Goal: Use online tool/utility: Utilize a website feature to perform a specific function

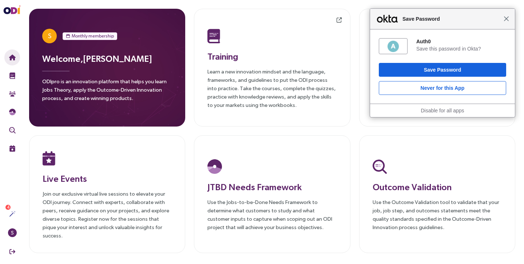
click at [504, 17] on span "Close" at bounding box center [505, 18] width 5 height 5
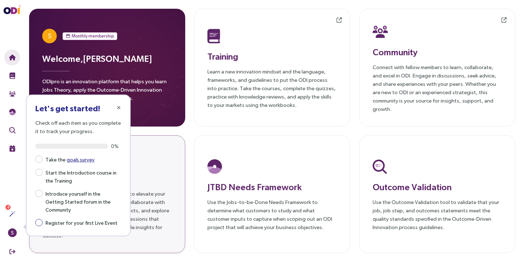
click at [105, 218] on span "Register for your first Live Event" at bounding box center [82, 222] width 78 height 9
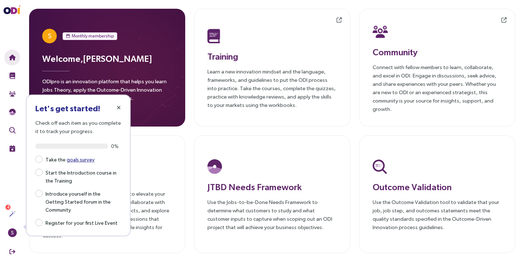
click at [119, 107] on icon "button" at bounding box center [119, 107] width 4 height 5
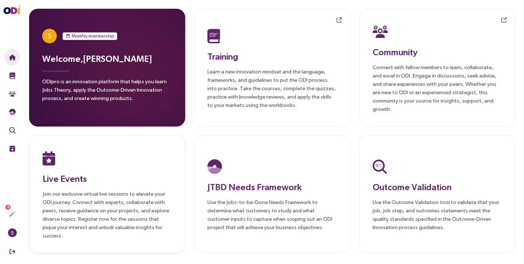
scroll to position [6, 0]
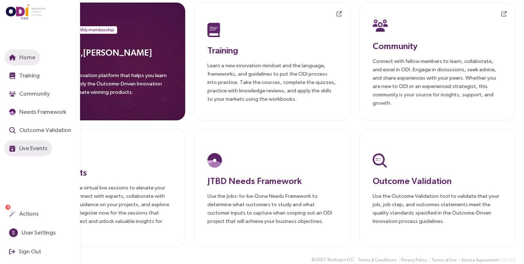
click at [31, 147] on span "Live Events" at bounding box center [32, 148] width 29 height 9
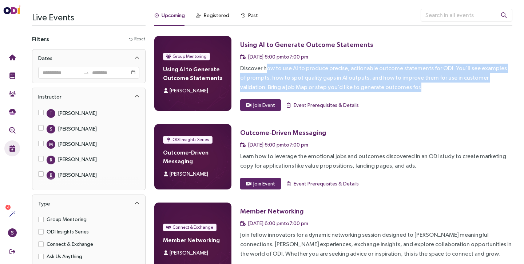
drag, startPoint x: 265, startPoint y: 67, endPoint x: 400, endPoint y: 88, distance: 136.5
click at [400, 88] on div "Discover how to use AI to produce precise, actionable outcome statements for OD…" at bounding box center [376, 78] width 272 height 28
drag, startPoint x: 400, startPoint y: 88, endPoint x: 243, endPoint y: 69, distance: 157.5
click at [243, 69] on div "Discover how to use AI to produce precise, actionable outcome statements for OD…" at bounding box center [376, 78] width 272 height 28
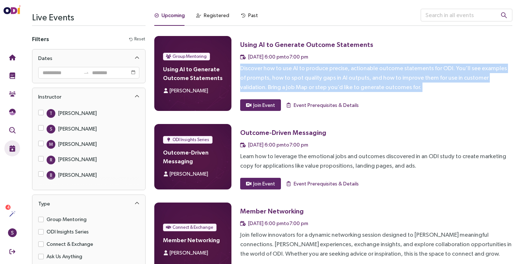
click at [243, 69] on div "Discover how to use AI to produce precise, actionable outcome statements for OD…" at bounding box center [376, 78] width 272 height 28
drag, startPoint x: 243, startPoint y: 69, endPoint x: 399, endPoint y: 91, distance: 156.9
click at [399, 91] on div "Discover how to use AI to produce precise, actionable outcome statements for OD…" at bounding box center [376, 78] width 272 height 28
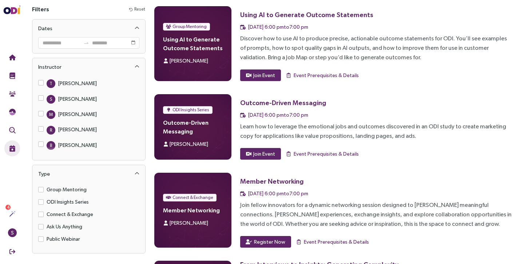
scroll to position [31, 0]
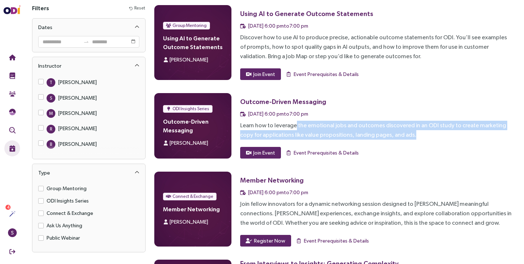
drag, startPoint x: 295, startPoint y: 125, endPoint x: 410, endPoint y: 138, distance: 116.0
click at [410, 138] on div "Learn how to leverage the emotional jobs and outcomes discovered in an ODI stud…" at bounding box center [376, 130] width 272 height 19
click at [410, 136] on div "Learn how to leverage the emotional jobs and outcomes discovered in an ODI stud…" at bounding box center [376, 130] width 272 height 19
drag, startPoint x: 410, startPoint y: 136, endPoint x: 241, endPoint y: 126, distance: 169.0
click at [241, 126] on div "Learn how to leverage the emotional jobs and outcomes discovered in an ODI stud…" at bounding box center [376, 130] width 272 height 19
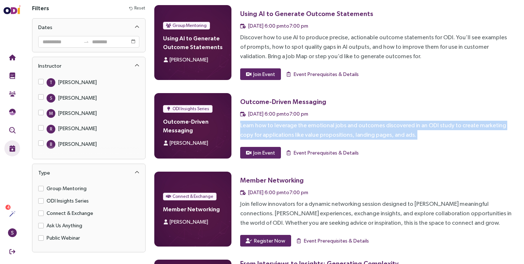
click at [241, 126] on div "Learn how to leverage the emotional jobs and outcomes discovered in an ODI stud…" at bounding box center [376, 130] width 272 height 19
drag, startPoint x: 241, startPoint y: 126, endPoint x: 416, endPoint y: 132, distance: 174.6
click at [416, 131] on div "Learn how to leverage the emotional jobs and outcomes discovered in an ODI stud…" at bounding box center [376, 130] width 272 height 19
click at [416, 132] on div "Learn how to leverage the emotional jobs and outcomes discovered in an ODI stud…" at bounding box center [376, 130] width 272 height 19
drag, startPoint x: 416, startPoint y: 132, endPoint x: 242, endPoint y: 123, distance: 174.4
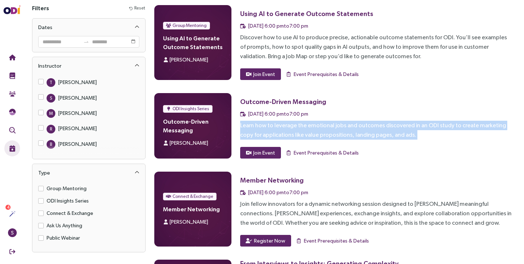
click at [242, 123] on div "Learn how to leverage the emotional jobs and outcomes discovered in an ODI stud…" at bounding box center [376, 130] width 272 height 19
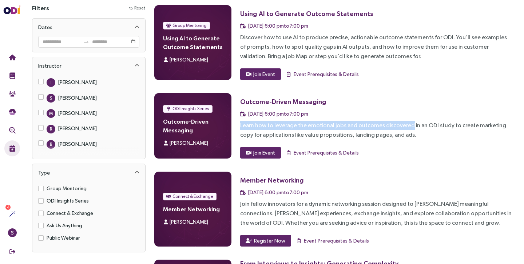
drag, startPoint x: 242, startPoint y: 123, endPoint x: 408, endPoint y: 131, distance: 166.7
click at [408, 131] on div "Learn how to leverage the emotional jobs and outcomes discovered in an ODI stud…" at bounding box center [376, 130] width 272 height 19
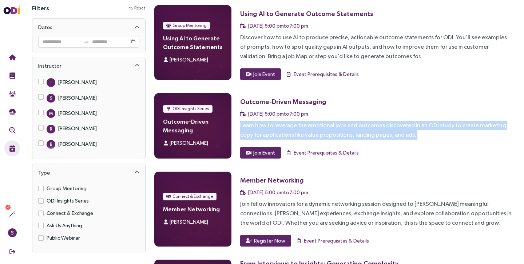
click at [408, 131] on div "Learn how to leverage the emotional jobs and outcomes discovered in an ODI stud…" at bounding box center [376, 130] width 272 height 19
drag, startPoint x: 408, startPoint y: 131, endPoint x: 244, endPoint y: 123, distance: 164.2
click at [244, 123] on div "Learn how to leverage the emotional jobs and outcomes discovered in an ODI stud…" at bounding box center [376, 130] width 272 height 19
drag, startPoint x: 244, startPoint y: 123, endPoint x: 421, endPoint y: 133, distance: 177.3
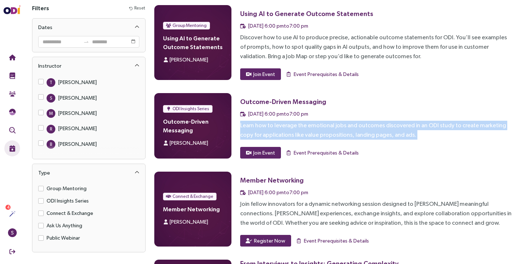
click at [421, 133] on div "Learn how to leverage the emotional jobs and outcomes discovered in an ODI stud…" at bounding box center [376, 130] width 272 height 19
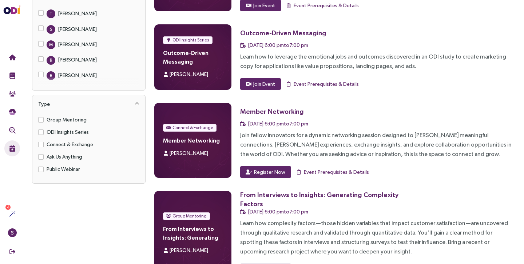
scroll to position [124, 0]
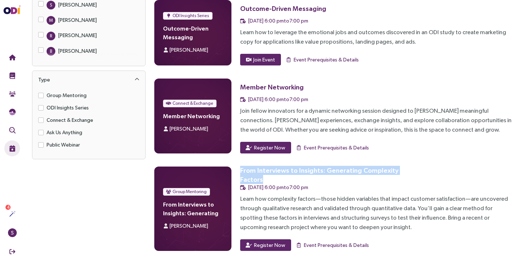
drag, startPoint x: 276, startPoint y: 179, endPoint x: 236, endPoint y: 168, distance: 42.1
click at [236, 168] on div "Group Mentoring From Interviews to Insights: Generating Complexity Factors [PER…" at bounding box center [333, 209] width 358 height 84
drag, startPoint x: 236, startPoint y: 168, endPoint x: 285, endPoint y: 178, distance: 50.0
click at [285, 178] on div "Group Mentoring From Interviews to Insights: Generating Complexity Factors [PER…" at bounding box center [333, 209] width 358 height 84
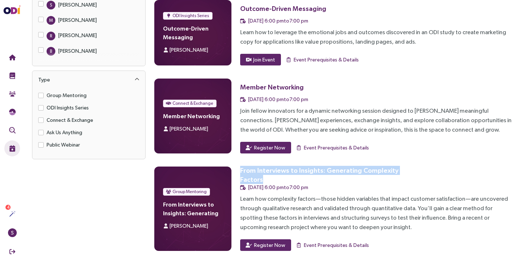
click at [285, 178] on div "From Interviews to Insights: Generating Complexity Factors" at bounding box center [320, 175] width 160 height 18
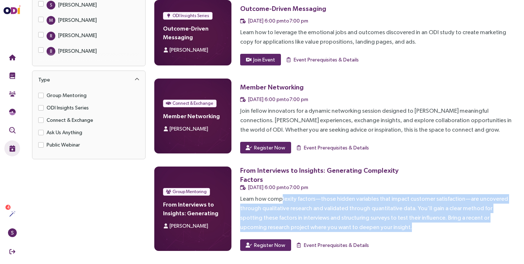
drag, startPoint x: 281, startPoint y: 197, endPoint x: 380, endPoint y: 224, distance: 102.3
click at [380, 224] on div "Learn how complexity factors—those hidden variables that impact customer satisf…" at bounding box center [376, 213] width 272 height 38
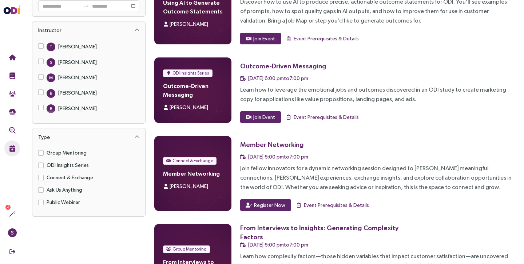
scroll to position [43, 0]
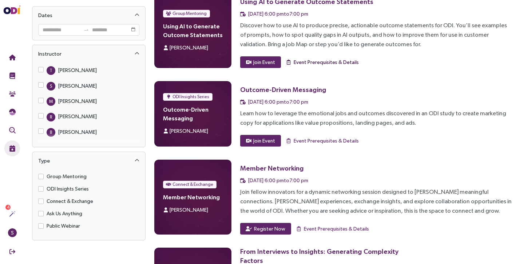
click at [317, 63] on span "Event Prerequisites & Details" at bounding box center [325, 62] width 65 height 8
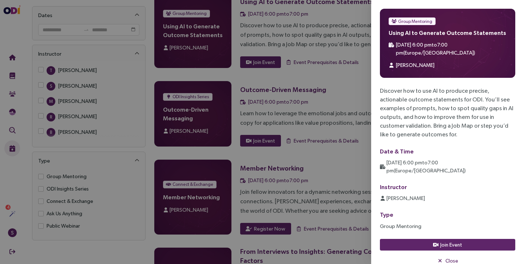
click at [436, 160] on span "[DATE] 6:00 pm to 7:00 pm ( [GEOGRAPHIC_DATA]/[GEOGRAPHIC_DATA] )" at bounding box center [425, 167] width 79 height 14
click at [421, 194] on div "[PERSON_NAME]" at bounding box center [447, 198] width 135 height 8
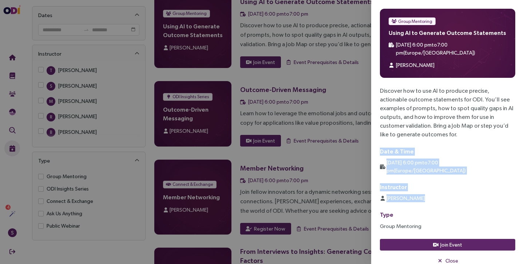
drag, startPoint x: 421, startPoint y: 184, endPoint x: 423, endPoint y: 131, distance: 52.4
click at [423, 131] on div "Discover how to use AI to produce precise, actionable outcome statements for OD…" at bounding box center [447, 159] width 135 height 144
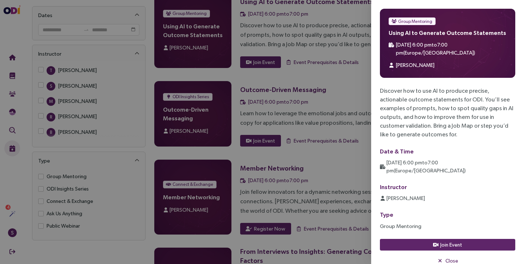
click at [432, 95] on div "Discover how to use AI to produce precise, actionable outcome statements for OD…" at bounding box center [447, 113] width 135 height 52
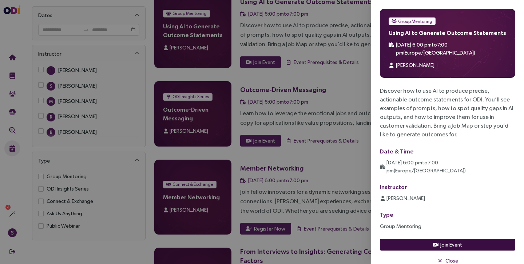
click at [444, 241] on span "Join Event" at bounding box center [451, 245] width 22 height 8
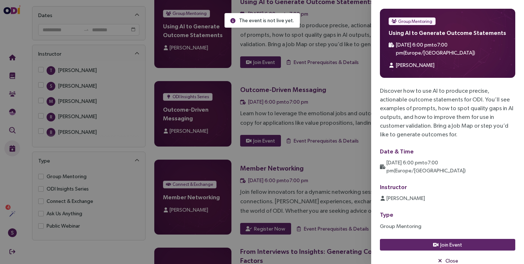
click at [444, 255] on button "Close" at bounding box center [447, 261] width 135 height 12
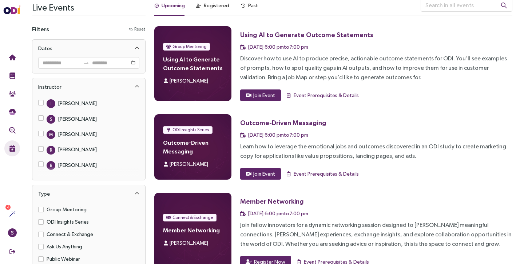
scroll to position [0, 0]
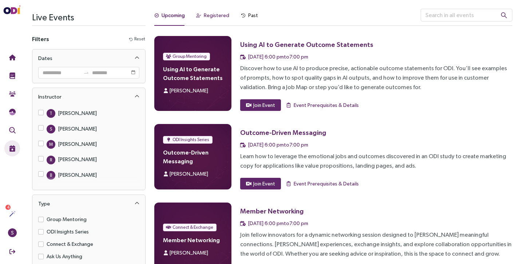
click at [205, 16] on div "Registered" at bounding box center [216, 15] width 25 height 8
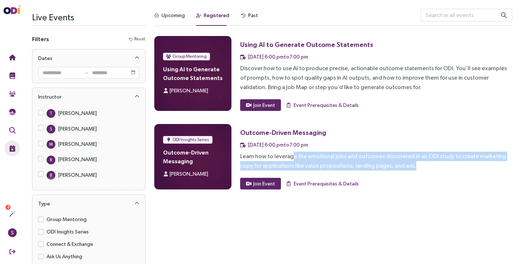
drag, startPoint x: 291, startPoint y: 156, endPoint x: 399, endPoint y: 165, distance: 107.7
click at [399, 165] on div "Learn how to leverage the emotional jobs and outcomes discovered in an ODI stud…" at bounding box center [376, 161] width 272 height 19
click at [415, 173] on div "Outcome-Driven Messaging [DATE] 6:00 pm to 7:00 pm Learn how to leverage the em…" at bounding box center [376, 156] width 272 height 65
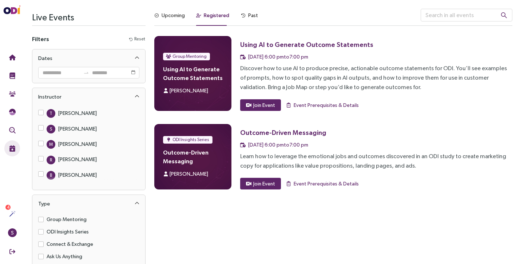
click at [286, 216] on div "Upcoming Registered Past Group Mentoring Using AI to Generate Outcome Statement…" at bounding box center [333, 148] width 367 height 279
click at [171, 13] on div "Upcoming" at bounding box center [172, 15] width 23 height 8
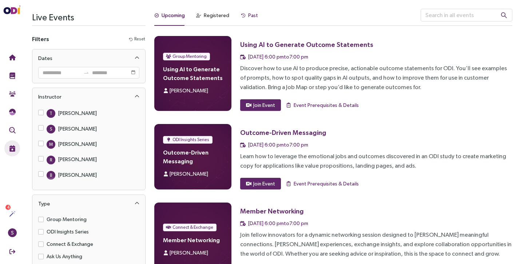
click at [253, 16] on div "Past" at bounding box center [253, 15] width 10 height 8
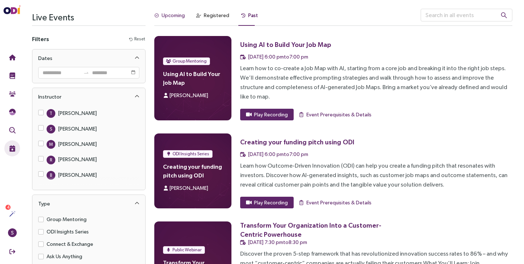
click at [172, 15] on div "Upcoming" at bounding box center [172, 15] width 23 height 8
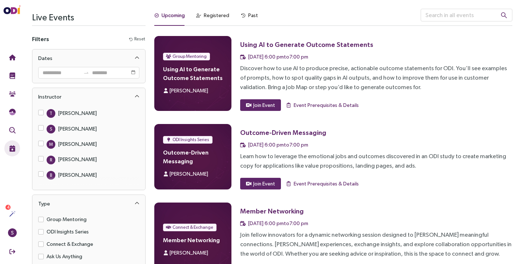
click at [192, 71] on h4 "Using AI to Generate Outcome Statements" at bounding box center [193, 73] width 60 height 17
click at [276, 46] on div "Using AI to Generate Outcome Statements" at bounding box center [306, 44] width 133 height 9
click at [300, 105] on span "Event Prerequisites & Details" at bounding box center [325, 105] width 65 height 8
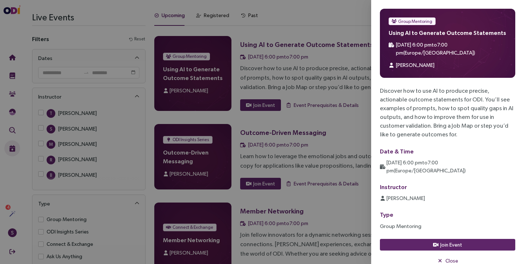
click at [282, 71] on div at bounding box center [262, 132] width 524 height 264
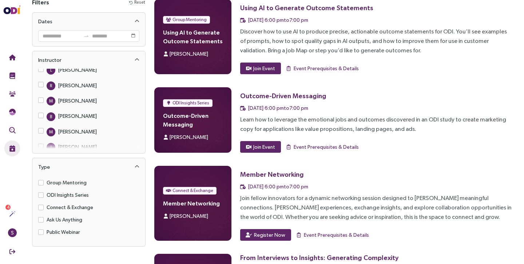
scroll to position [124, 0]
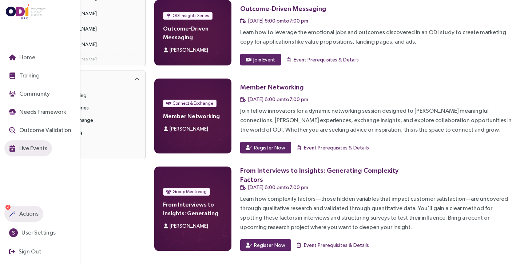
click at [28, 217] on span "Actions" at bounding box center [28, 213] width 21 height 9
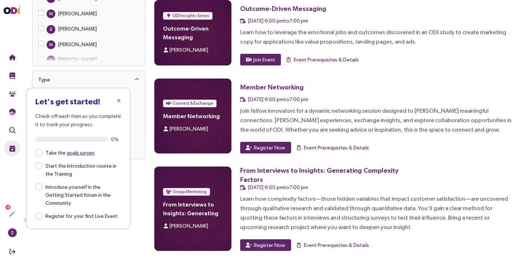
click at [119, 245] on div "Live Events Filters Reset Dates Instructor T [PERSON_NAME] S [PERSON_NAME] M [P…" at bounding box center [89, 70] width 122 height 371
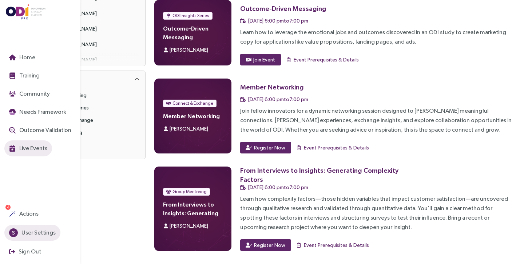
click at [41, 232] on span "User Settings" at bounding box center [38, 232] width 36 height 9
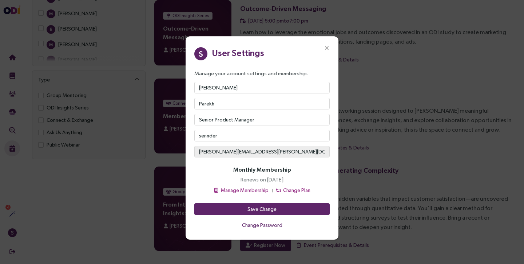
click at [121, 210] on div "S User Settings Manage your account settings and membership. [PERSON_NAME] Seni…" at bounding box center [262, 132] width 524 height 264
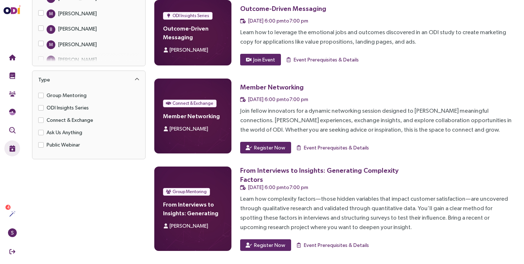
click at [119, 211] on div "Live Events Filters Reset Dates Instructor T [PERSON_NAME] S [PERSON_NAME] M [P…" at bounding box center [89, 70] width 122 height 371
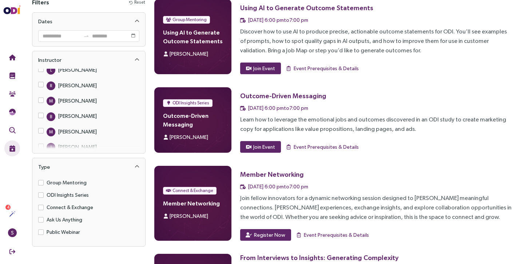
scroll to position [46, 0]
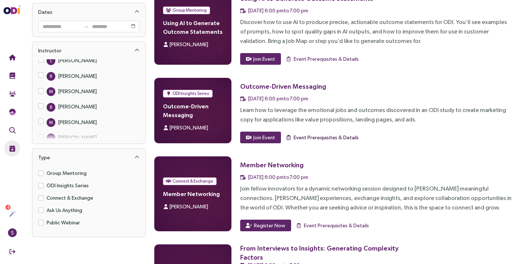
click at [306, 137] on span "Event Prerequisites & Details" at bounding box center [325, 137] width 65 height 8
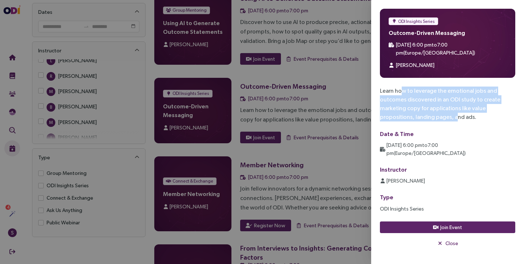
drag, startPoint x: 402, startPoint y: 84, endPoint x: 465, endPoint y: 118, distance: 71.3
click at [464, 117] on div "Learn how to leverage the emotional jobs and outcomes discovered in an ODI stud…" at bounding box center [447, 150] width 135 height 126
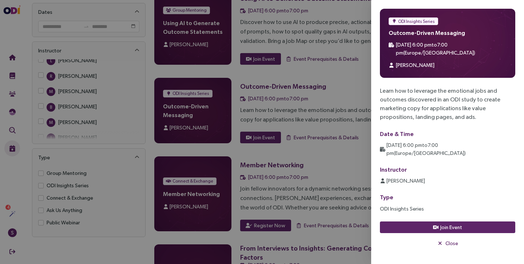
click at [465, 116] on div "Learn how to leverage the emotional jobs and outcomes discovered in an ODI stud…" at bounding box center [447, 150] width 135 height 126
click at [304, 201] on div at bounding box center [262, 132] width 524 height 264
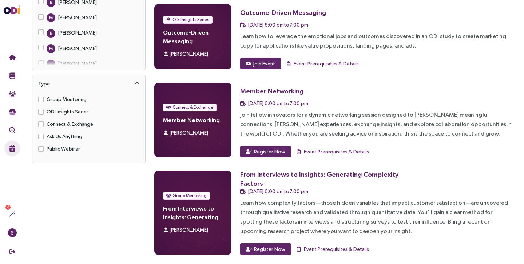
scroll to position [124, 0]
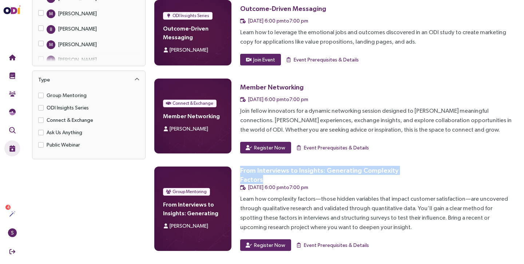
drag, startPoint x: 284, startPoint y: 178, endPoint x: 238, endPoint y: 171, distance: 46.4
click at [238, 171] on div "Group Mentoring From Interviews to Insights: Generating Complexity Factors [PER…" at bounding box center [333, 209] width 358 height 84
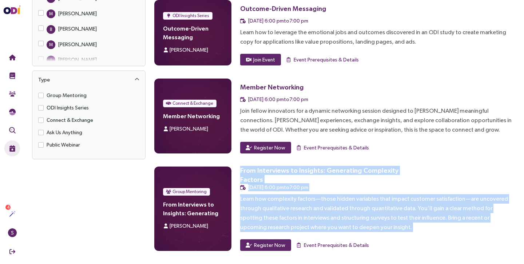
drag, startPoint x: 238, startPoint y: 171, endPoint x: 381, endPoint y: 232, distance: 156.0
click at [381, 232] on div "Group Mentoring From Interviews to Insights: Generating Complexity Factors [PER…" at bounding box center [333, 209] width 358 height 84
click at [381, 230] on div "Learn how complexity factors—those hidden variables that impact customer satisf…" at bounding box center [376, 213] width 272 height 38
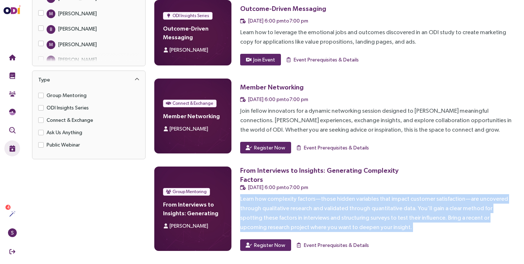
drag, startPoint x: 381, startPoint y: 230, endPoint x: 237, endPoint y: 200, distance: 147.4
click at [237, 200] on div "Group Mentoring From Interviews to Insights: Generating Complexity Factors [PER…" at bounding box center [333, 209] width 358 height 84
drag, startPoint x: 237, startPoint y: 200, endPoint x: 391, endPoint y: 228, distance: 156.3
click at [391, 228] on div "Group Mentoring From Interviews to Insights: Generating Complexity Factors [PER…" at bounding box center [333, 209] width 358 height 84
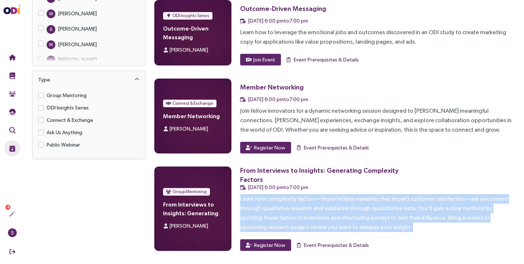
click at [392, 229] on div "Learn how complexity factors—those hidden variables that impact customer satisf…" at bounding box center [376, 213] width 272 height 38
drag, startPoint x: 392, startPoint y: 229, endPoint x: 241, endPoint y: 201, distance: 153.5
click at [241, 201] on div "Learn how complexity factors—those hidden variables that impact customer satisf…" at bounding box center [376, 213] width 272 height 38
drag, startPoint x: 241, startPoint y: 201, endPoint x: 365, endPoint y: 236, distance: 128.5
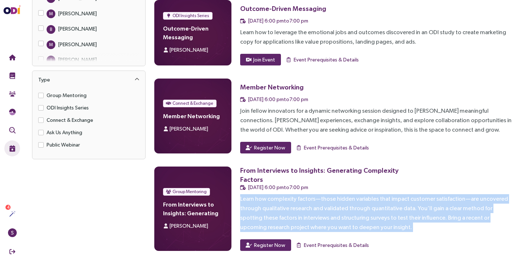
click at [365, 236] on div "From Interviews to Insights: Generating Complexity Factors [DATE] 6:00 pm to 7:…" at bounding box center [376, 209] width 272 height 84
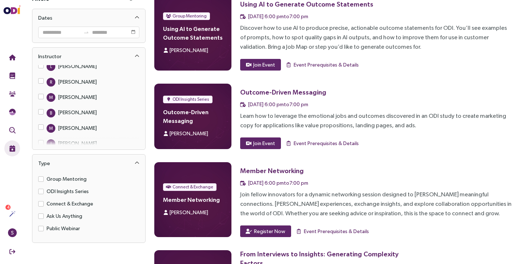
scroll to position [0, 0]
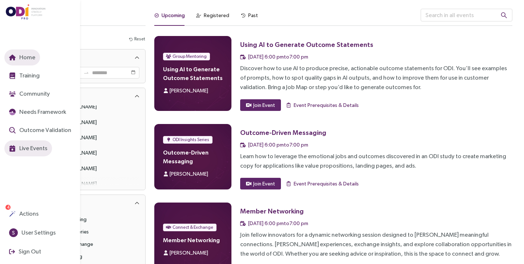
click at [25, 57] on span "Home" at bounding box center [26, 57] width 17 height 9
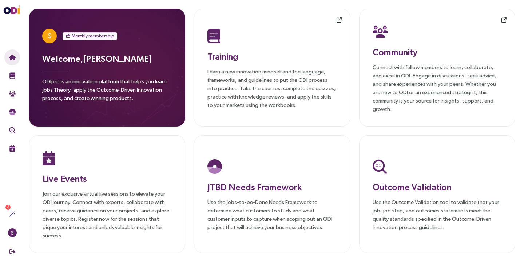
scroll to position [6, 0]
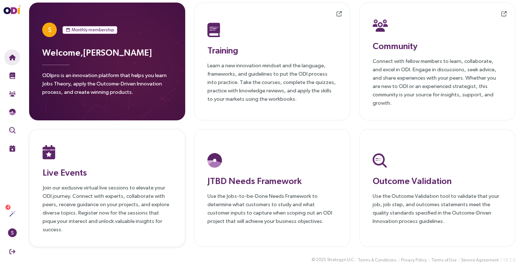
click at [98, 162] on div "Live Events Join our exclusive virtual live sessions to elevate your ODI journe…" at bounding box center [107, 188] width 129 height 91
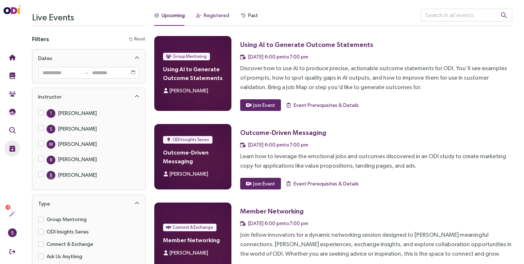
click at [210, 18] on div "Registered" at bounding box center [216, 15] width 25 height 8
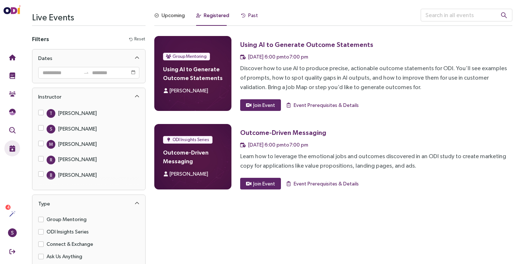
click at [250, 15] on div "Past" at bounding box center [253, 15] width 10 height 8
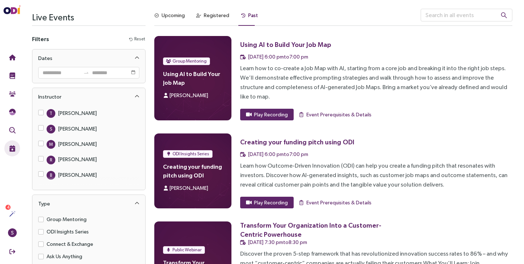
click at [297, 16] on div "Upcoming Registered Past" at bounding box center [287, 17] width 266 height 17
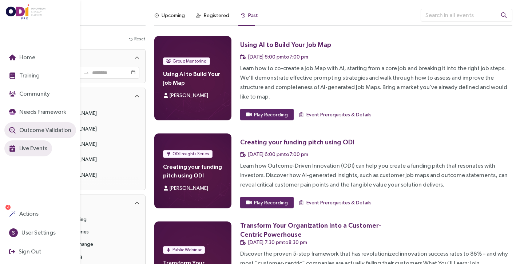
click at [40, 129] on span "Outcome Validation" at bounding box center [44, 129] width 53 height 9
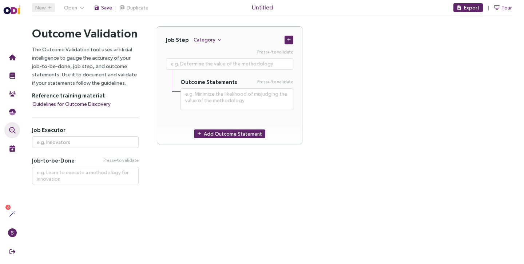
click at [380, 153] on div "Job Step Category Press to validate Outcome Statements Press to validate Add Ou…" at bounding box center [335, 105] width 374 height 158
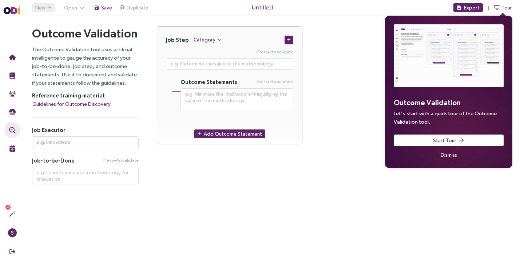
click at [445, 156] on span "Dismiss" at bounding box center [448, 155] width 16 height 8
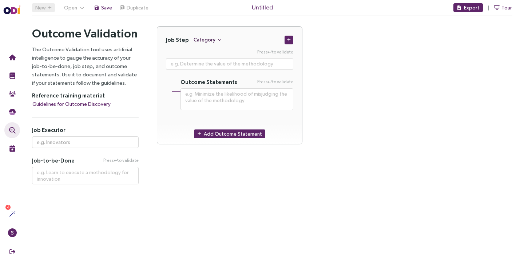
click at [199, 41] on span "Category" at bounding box center [204, 40] width 22 height 8
click at [215, 177] on div "Job Step Category Press to validate Outcome Statements Press to validate Add Ou…" at bounding box center [335, 105] width 374 height 158
click at [288, 38] on icon "button" at bounding box center [289, 40] width 4 height 4
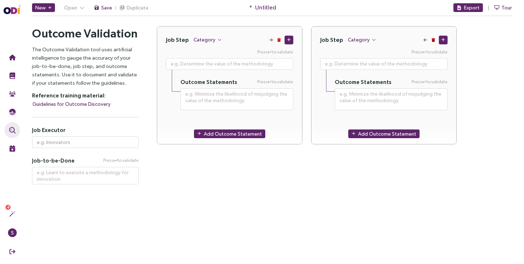
click at [431, 39] on icon "button" at bounding box center [433, 40] width 4 height 4
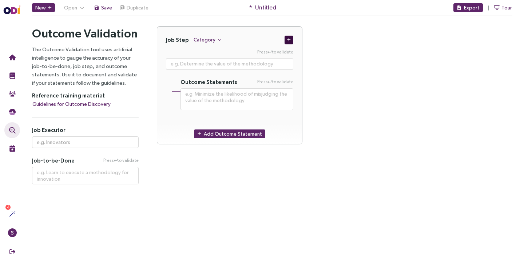
click at [287, 43] on button "button" at bounding box center [288, 40] width 9 height 9
type textarea "**********"
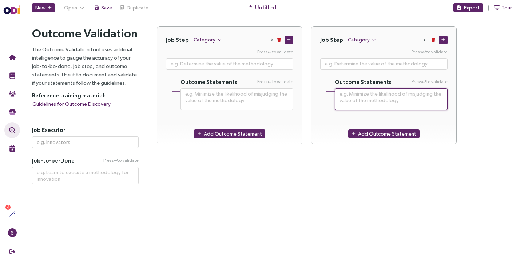
click at [415, 100] on textarea at bounding box center [391, 99] width 113 height 22
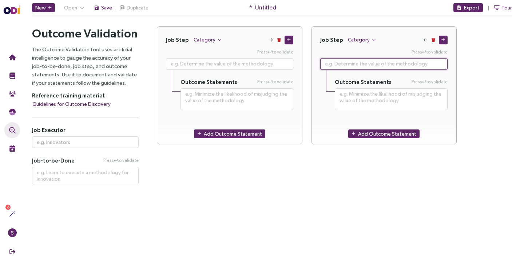
click at [368, 65] on textarea at bounding box center [383, 64] width 127 height 12
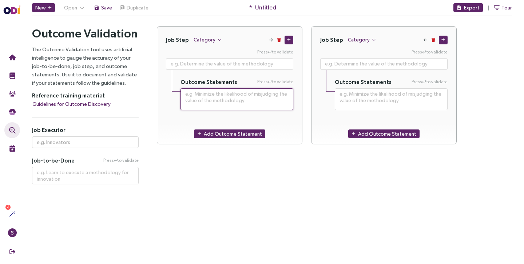
click at [280, 95] on textarea at bounding box center [236, 99] width 113 height 22
click at [433, 39] on icon "button" at bounding box center [433, 40] width 4 height 4
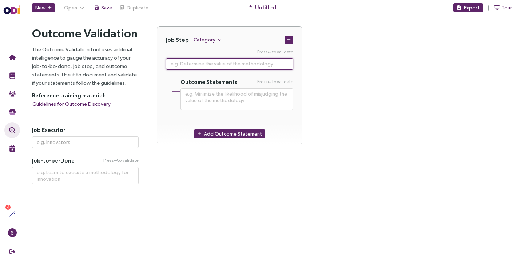
click at [245, 64] on textarea at bounding box center [229, 64] width 127 height 12
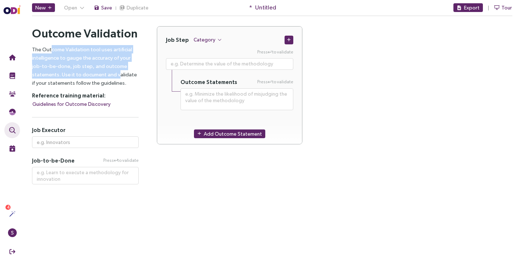
drag, startPoint x: 50, startPoint y: 49, endPoint x: 116, endPoint y: 77, distance: 72.0
click at [116, 77] on p "The Outcome Validation tool uses artificial intelligence to gauge the accuracy …" at bounding box center [85, 66] width 107 height 42
drag, startPoint x: 125, startPoint y: 84, endPoint x: 34, endPoint y: 50, distance: 96.5
click at [34, 50] on p "The Outcome Validation tool uses artificial intelligence to gauge the accuracy …" at bounding box center [85, 66] width 107 height 42
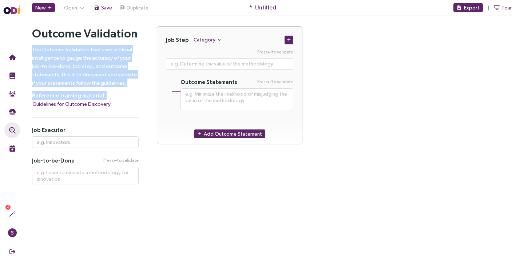
drag, startPoint x: 34, startPoint y: 50, endPoint x: 131, endPoint y: 103, distance: 110.0
click at [131, 103] on div "Outcome Validation The Outcome Validation tool uses artificial intelligence to …" at bounding box center [85, 67] width 107 height 82
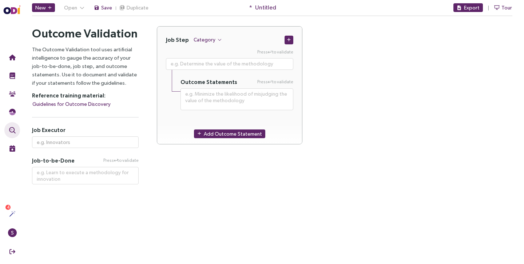
click at [131, 105] on div "Guidelines for Outcome Discovery" at bounding box center [85, 104] width 107 height 9
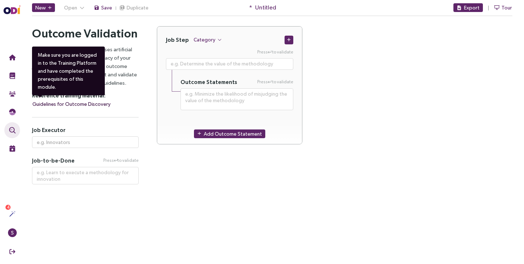
click at [89, 104] on span "Guidelines for Outcome Discovery" at bounding box center [71, 104] width 78 height 8
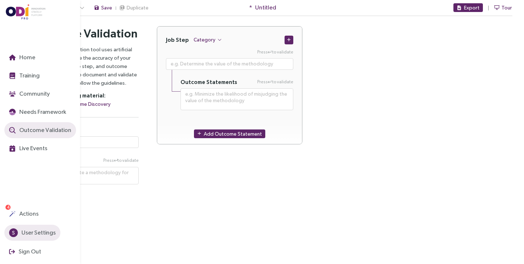
click at [39, 233] on span "User Settings" at bounding box center [38, 232] width 36 height 9
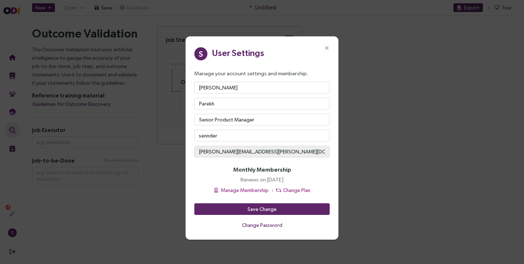
click at [327, 46] on icon "Close" at bounding box center [326, 48] width 7 height 7
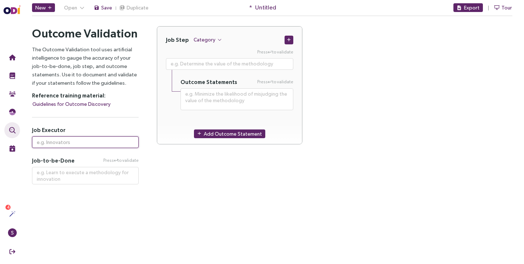
click at [83, 142] on input "text" at bounding box center [85, 142] width 107 height 12
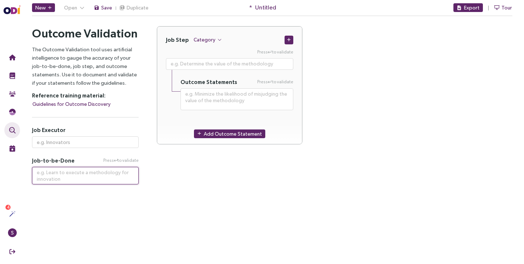
click at [72, 173] on textarea at bounding box center [85, 175] width 107 height 17
click at [181, 196] on main "New Open Save Duplicate * Untitled Export Tour Outcome Validation Let's start w…" at bounding box center [271, 132] width 503 height 264
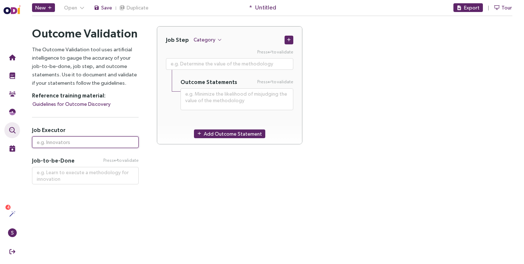
click at [48, 141] on input "text" at bounding box center [85, 142] width 107 height 12
type input "Dispatcher"
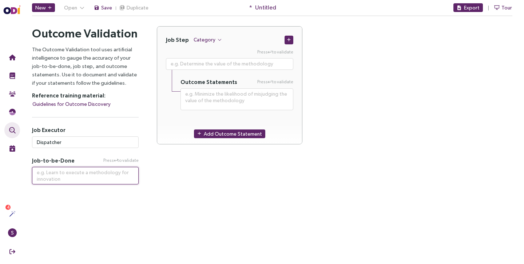
click at [56, 178] on textarea at bounding box center [85, 175] width 107 height 17
click at [71, 173] on textarea at bounding box center [85, 175] width 107 height 17
click at [65, 176] on textarea at bounding box center [85, 175] width 107 height 17
paste textarea "Ensure the efficient, timely, and cost-effective movement of goods from origin …"
type textarea "**********"
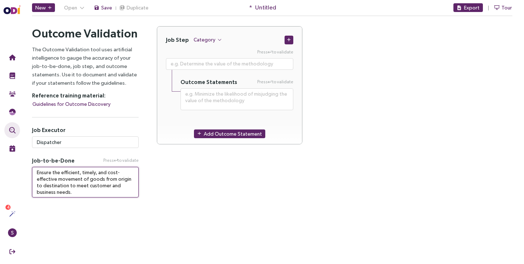
type textarea "Ensure the efficient, timely, and cost-effective movement of goods from origin …"
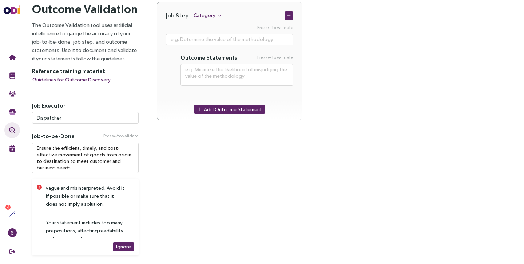
scroll to position [71, 0]
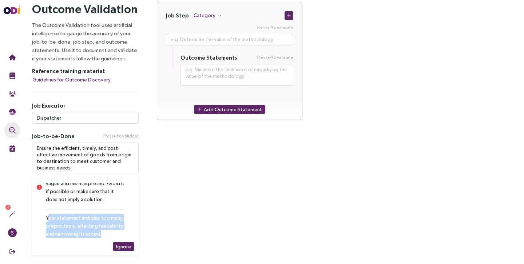
drag, startPoint x: 100, startPoint y: 233, endPoint x: 49, endPoint y: 221, distance: 52.7
click at [49, 221] on div "Your statement includes too many prepositions, affecting readability and narrow…" at bounding box center [86, 226] width 80 height 24
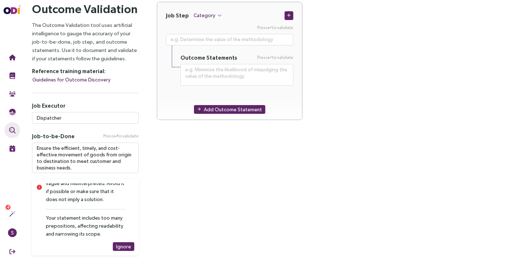
click at [186, 213] on div "Job Step Category Press to validate Outcome Statements Press to validate Add Ou…" at bounding box center [335, 128] width 374 height 253
drag, startPoint x: 74, startPoint y: 169, endPoint x: 101, endPoint y: 163, distance: 27.9
click at [101, 163] on textarea "Ensure the efficient, timely, and cost-effective movement of goods from origin …" at bounding box center [85, 158] width 107 height 31
drag, startPoint x: 101, startPoint y: 163, endPoint x: 121, endPoint y: 163, distance: 19.6
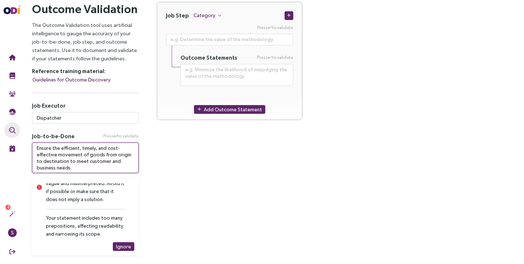
click at [121, 163] on textarea "Ensure the efficient, timely, and cost-effective movement of goods from origin …" at bounding box center [85, 158] width 107 height 31
type textarea "**********"
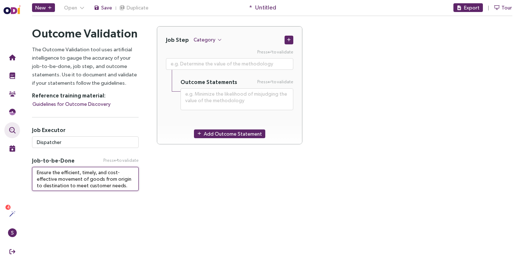
scroll to position [0, 0]
type textarea "Ensure the efficient, timely, and cost-effective movement of goods from origin …"
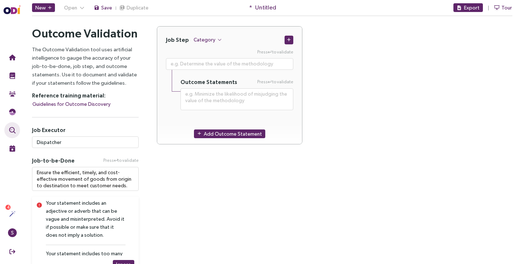
scroll to position [60, 0]
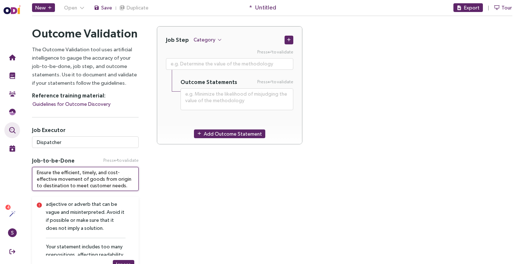
drag, startPoint x: 120, startPoint y: 186, endPoint x: 61, endPoint y: 187, distance: 58.9
click at [61, 187] on textarea "Ensure the efficient, timely, and cost-effective movement of goods from origin …" at bounding box center [85, 179] width 107 height 24
type textarea "**********"
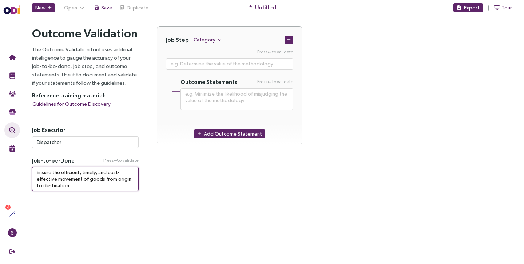
type textarea "Ensure the efficient, timely, and cost-effective movement of goods from origin …"
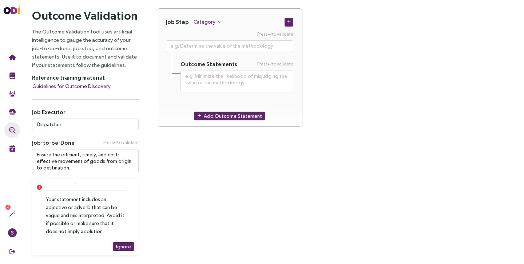
scroll to position [38, 0]
click at [73, 168] on textarea "Ensure the efficient, timely, and cost-effective movement of goods from origin …" at bounding box center [85, 161] width 107 height 24
type textarea "**********"
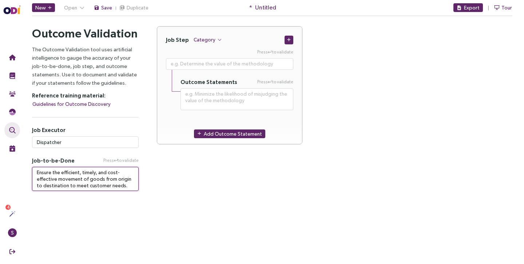
scroll to position [0, 0]
type textarea "Ensure the efficient, timely, and cost-effective movement of goods from origin …"
click at [172, 178] on div "Job Step Category Press to validate Outcome Statements Press to validate Add Ou…" at bounding box center [335, 108] width 374 height 165
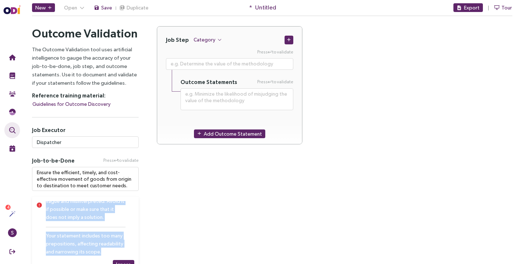
scroll to position [18, 0]
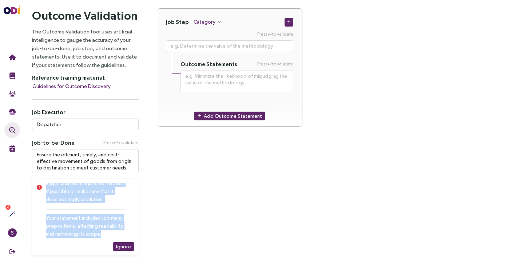
drag, startPoint x: 45, startPoint y: 204, endPoint x: 103, endPoint y: 233, distance: 63.9
click at [103, 233] on div "Caution: Your statement includes one or more conjunctions (e.g., because, and, …" at bounding box center [90, 210] width 88 height 55
copy div "Caution: Your statement includes one or more conjunctions (e.g., because, and, …"
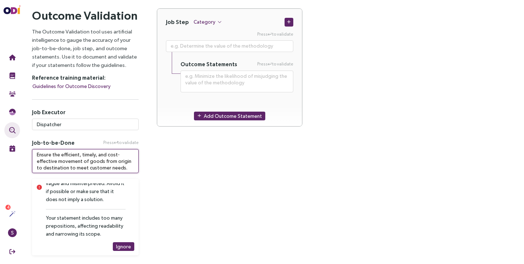
click at [63, 151] on textarea "Ensure the efficient, timely, and cost-effective movement of goods from origin …" at bounding box center [85, 161] width 107 height 24
paste textarea "Get shipments to destinations at the required time for customer"
type textarea "**********"
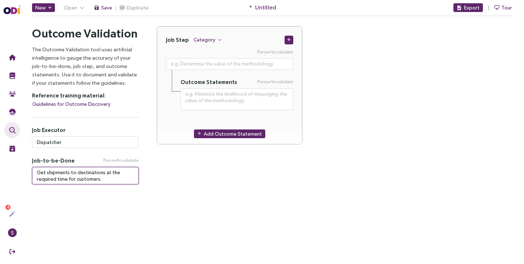
scroll to position [0, 0]
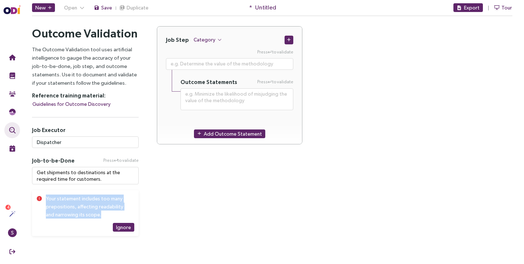
drag, startPoint x: 102, startPoint y: 213, endPoint x: 44, endPoint y: 201, distance: 59.6
click at [44, 201] on div "Your statement includes too many prepositions, affecting readability and narrow…" at bounding box center [85, 213] width 107 height 46
copy div "Your statement includes too many prepositions, affecting readability and narrow…"
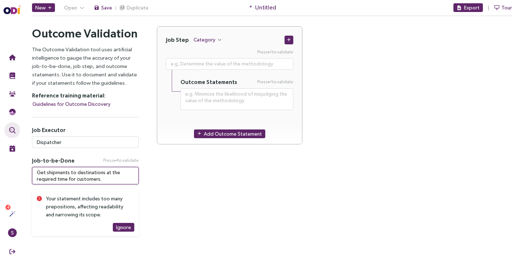
click at [67, 175] on textarea "Get shipments to destinations at the required time for customers." at bounding box center [85, 175] width 107 height 17
paste textarea
click at [100, 178] on textarea "Get shipments to destinations at the required time for customers." at bounding box center [85, 175] width 107 height 17
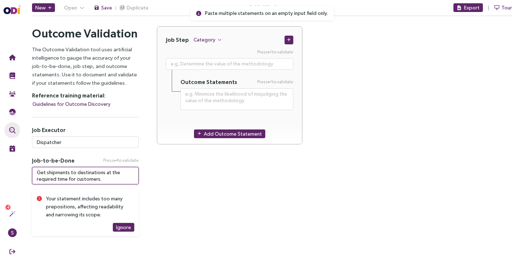
click at [100, 178] on textarea "Get shipments to destinations at the required time for customers." at bounding box center [85, 175] width 107 height 17
paste textarea
type textarea "Get shipments to destinations at the required time for customers."
click at [91, 178] on textarea "Get shipments to destinations at the required time for customers." at bounding box center [85, 175] width 107 height 17
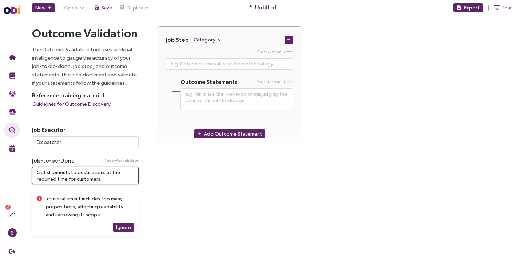
click at [91, 178] on textarea "Get shipments to destinations at the required time for customers." at bounding box center [85, 175] width 107 height 17
type textarea "**********"
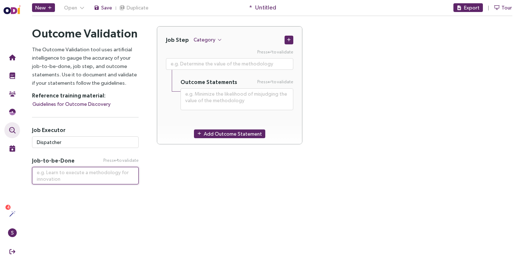
paste textarea
click at [73, 175] on textarea at bounding box center [85, 175] width 107 height 17
paste textarea
type textarea "*"
type textarea "D"
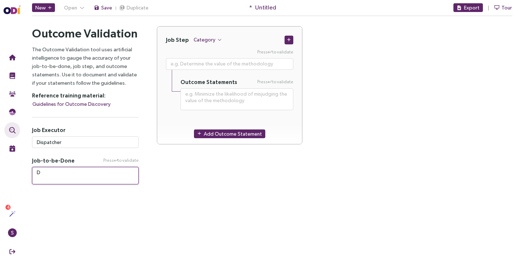
type textarea "**"
type textarea "Del"
type textarea "****"
type textarea "Deli"
type textarea "*****"
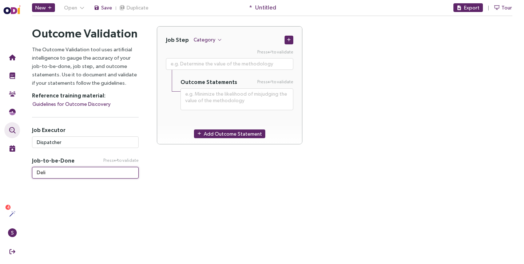
type textarea "Deliv"
type textarea "******"
type textarea "Delive"
type textarea "*******"
type textarea "Deliver"
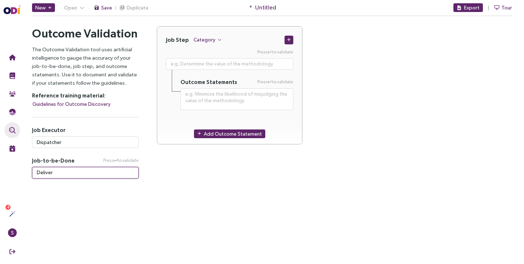
type textarea "*******"
type textarea "Deliver"
type textarea "*********"
type textarea "Deliver s"
type textarea "**********"
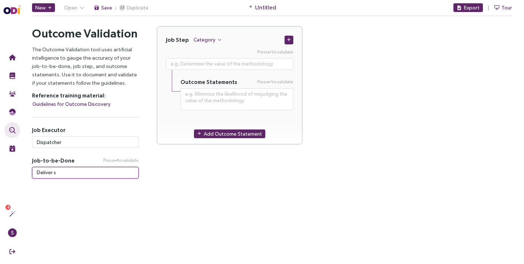
type textarea "Deliver sh"
type textarea "**********"
type textarea "Deliver shi"
type textarea "**********"
type textarea "Deliver ship"
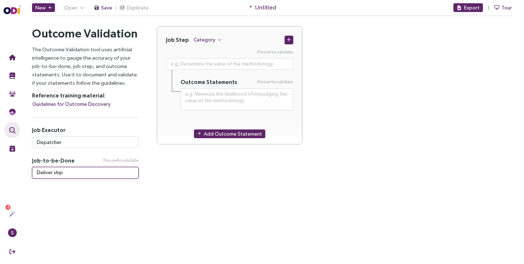
type textarea "**********"
type textarea "Deliver shipm"
type textarea "**********"
type textarea "Deliver shipme"
type textarea "**********"
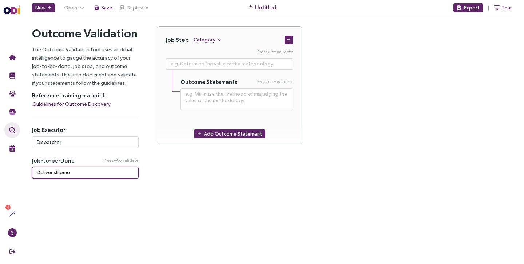
type textarea "Deliver shipmen"
type textarea "**********"
type textarea "Deliver shipment"
type textarea "**********"
type textarea "Deliver shipments"
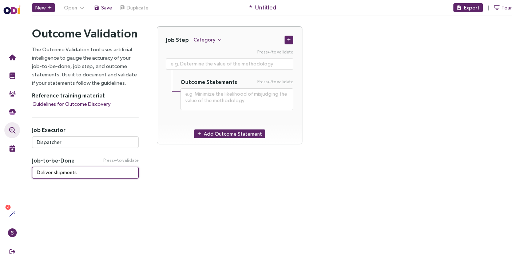
type textarea "**********"
type textarea "Deliver shipments"
type textarea "**********"
type textarea "Deliver shipments o"
type textarea "**********"
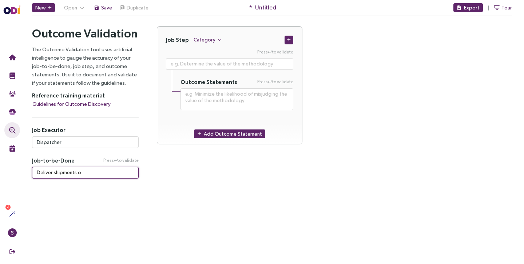
type textarea "Deliver shipments on"
type textarea "**********"
type textarea "Deliver shipments on"
type textarea "**********"
type textarea "Deliver shipments on t"
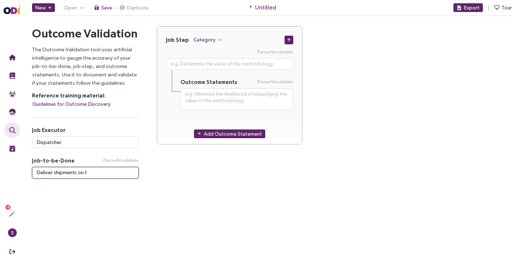
type textarea "**********"
type textarea "Deliver shipments on ti"
type textarea "**********"
type textarea "Deliver shipments on [PERSON_NAME]"
type textarea "**********"
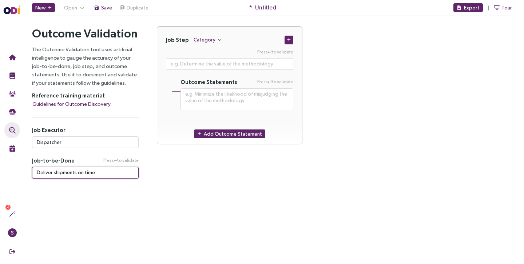
type textarea "Deliver shipments on time"
click at [59, 192] on div "All good!" at bounding box center [86, 193] width 80 height 8
click at [240, 195] on div "Job Step Category Press to validate Outcome Statements Press to validate Add Ou…" at bounding box center [335, 113] width 374 height 175
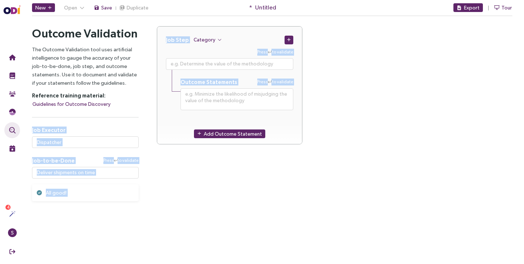
drag, startPoint x: 187, startPoint y: 191, endPoint x: 55, endPoint y: 120, distance: 149.0
click at [55, 120] on div "Outcome Validation The Outcome Validation tool uses artificial intelligence to …" at bounding box center [272, 113] width 498 height 175
click at [201, 191] on div "Job Step Category Press to validate Outcome Statements Press to validate Add Ou…" at bounding box center [335, 113] width 374 height 175
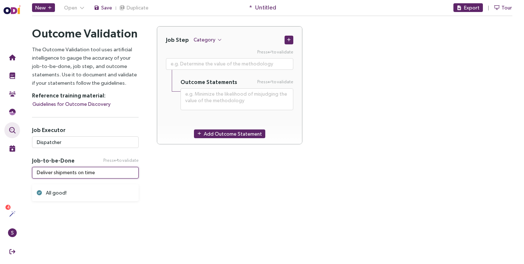
click at [100, 175] on textarea "Deliver shipments on time" at bounding box center [85, 173] width 107 height 12
type textarea "**********"
type textarea "Deliver shipments on time"
type textarea "**********"
type textarea "Deliver shipments on time m"
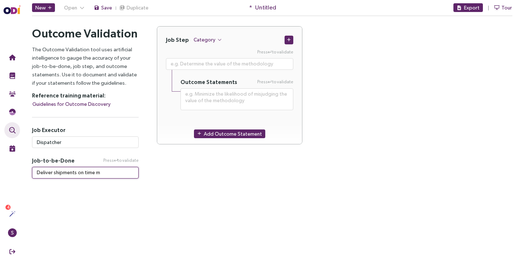
type textarea "**********"
type textarea "Deliver shipments on time me"
type textarea "**********"
type textarea "Deliver shipments on time mee"
type textarea "**********"
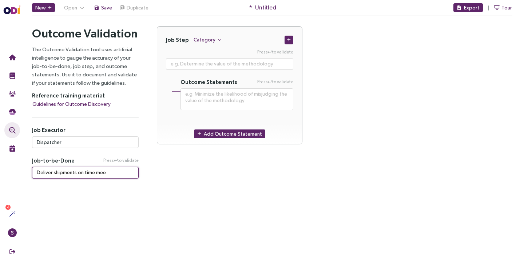
type textarea "Deliver shipments on time meet"
type textarea "**********"
type textarea "Deliver shipments on time meeti"
type textarea "**********"
type textarea "Deliver shipments on time meeting"
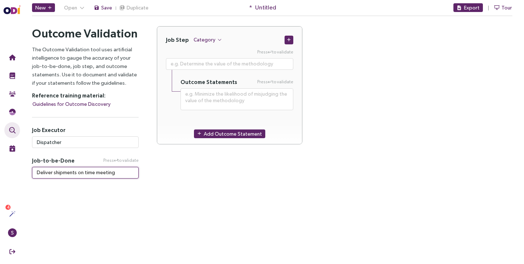
type textarea "**********"
type textarea "Deliver shipments on time meeting"
type textarea "**********"
type textarea "Deliver shipments on time meeting c"
type textarea "**********"
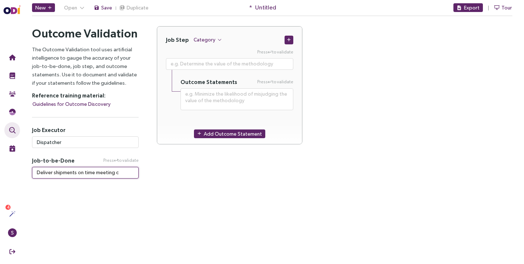
type textarea "Deliver shipments on time meeting cu"
type textarea "**********"
type textarea "Deliver shipments on time meeting cus"
type textarea "**********"
type textarea "Deliver shipments on time meeting custo"
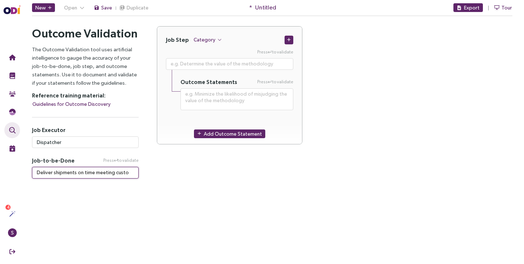
type textarea "**********"
type textarea "Deliver shipments on time meeting custome"
type textarea "**********"
type textarea "Deliver shipments on time meeting customer"
type textarea "**********"
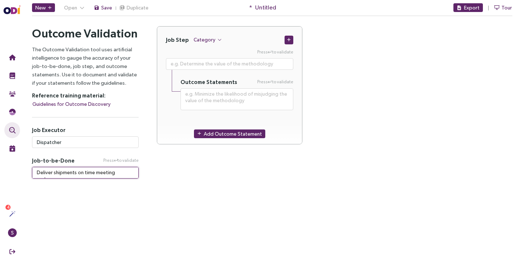
type textarea "Deliver shipments on time meeting customer"
type textarea "**********"
type textarea "Deliver shipments on time meeting customer"
type textarea "**********"
type textarea "Deliver shipments on time meeting custome"
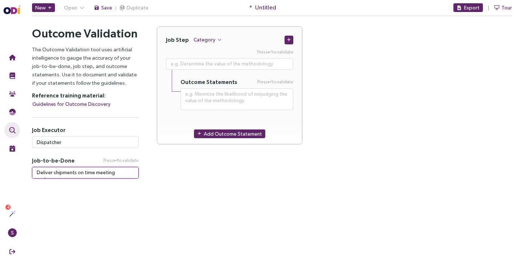
type textarea "**********"
type textarea "Deliver shipments on time meeting custom"
type textarea "**********"
type textarea "Deliver shipments on time meeting custo"
type textarea "**********"
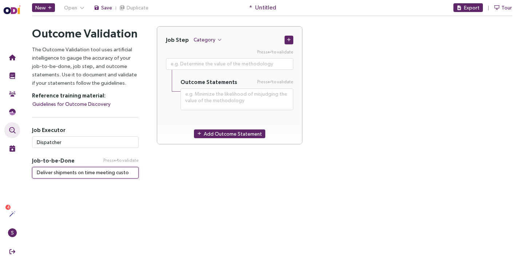
type textarea "Deliver shipments on time meeting cust"
type textarea "**********"
type textarea "Deliver shipments on time meeting cus"
type textarea "**********"
type textarea "Deliver shipments on time meeting cu"
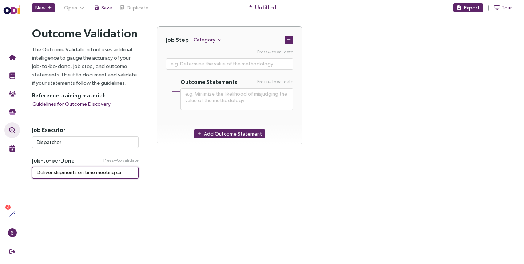
type textarea "**********"
type textarea "Deliver shipments on time meeting c"
type textarea "**********"
type textarea "Deliver shipments on time meeting"
type textarea "**********"
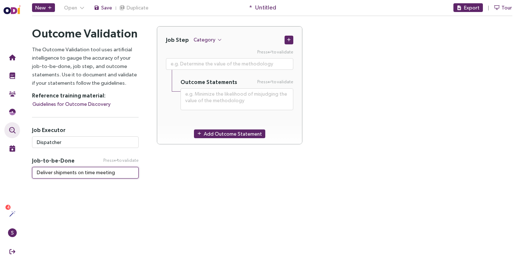
type textarea "Deliver shipments on time meeting"
type textarea "**********"
type textarea "Deliver shipments on time meetin"
type textarea "**********"
type textarea "Deliver shipments on time meeti"
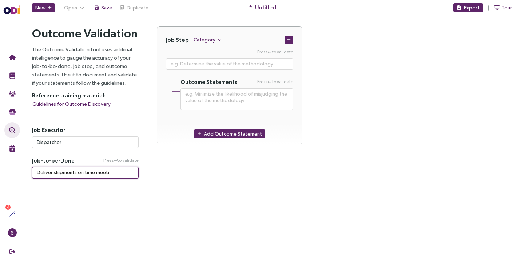
type textarea "**********"
type textarea "Deliver shipments on time meet"
type textarea "**********"
type textarea "Deliver shipments on time mee"
type textarea "**********"
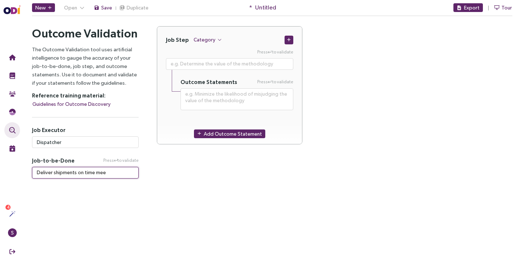
type textarea "Deliver shipments on time me"
type textarea "**********"
type textarea "Deliver shipments on time m"
type textarea "**********"
type textarea "Deliver shipments on time"
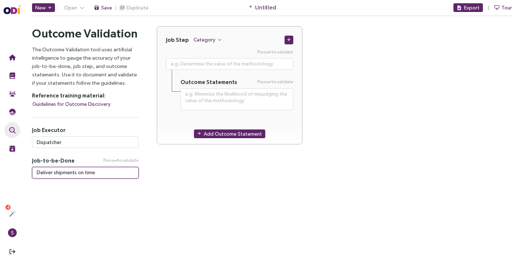
type textarea "**********"
type textarea "Deliver shipments on time b"
type textarea "**********"
type textarea "Deliver shipments on time be"
type textarea "**********"
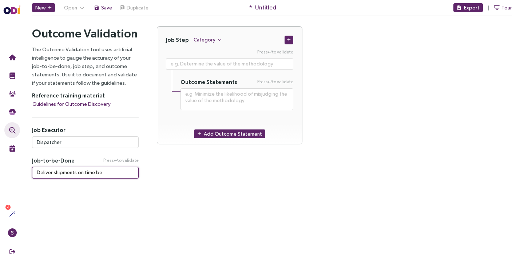
type textarea "Deliver shipments on time bei"
type textarea "**********"
type textarea "Deliver shipments on time bein"
type textarea "**********"
type textarea "Deliver shipments on time being"
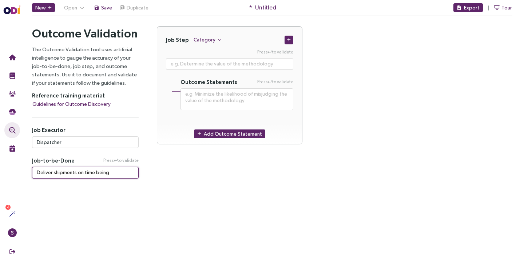
type textarea "**********"
type textarea "Deliver shipments on time being"
type textarea "**********"
type textarea "Deliver shipments on time being c"
type textarea "**********"
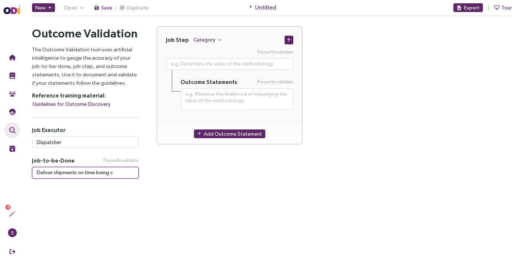
type textarea "Deliver shipments on time being co"
type textarea "**********"
type textarea "Deliver shipments on time being cos"
type textarea "**********"
type textarea "Deliver shipments on time being cost"
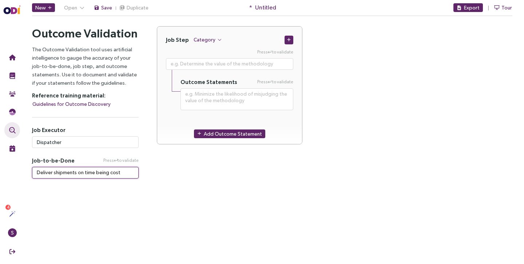
type textarea "**********"
type textarea "Deliver shipments on time being cos"
type textarea "**********"
type textarea "Deliver shipments on time being co"
type textarea "**********"
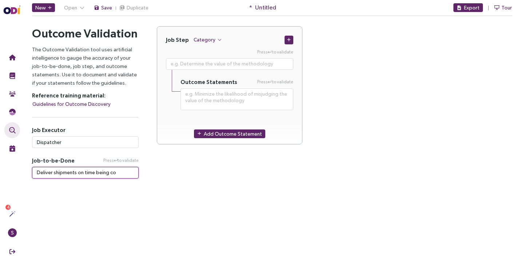
type textarea "Deliver shipments on time being c"
type textarea "**********"
type textarea "Deliver shipments on time being"
type textarea "**********"
type textarea "Deliver shipments on time being"
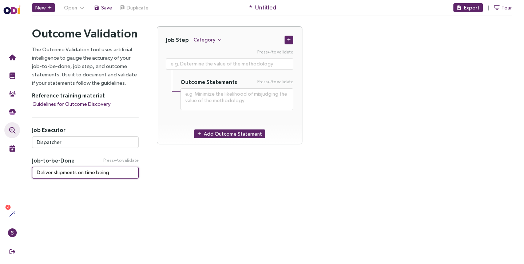
type textarea "**********"
type textarea "Deliver shipments on time bein"
type textarea "**********"
type textarea "Deliver shipments on time bei"
type textarea "**********"
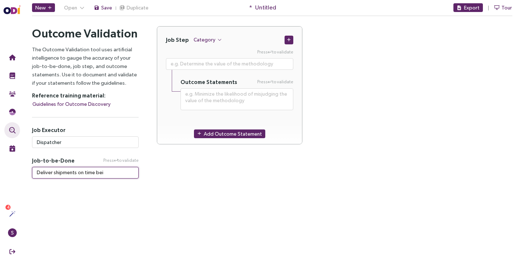
type textarea "Deliver shipments on time be"
type textarea "**********"
type textarea "Deliver shipments on time b"
type textarea "**********"
type textarea "Deliver shipments on time"
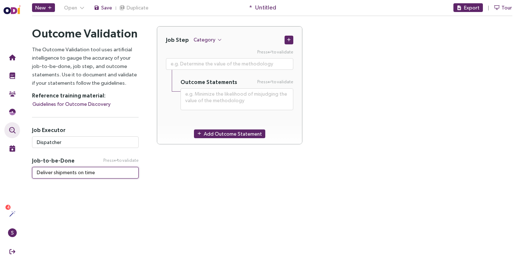
type textarea "**********"
type textarea "Deliver shipments on time a"
type textarea "**********"
type textarea "Deliver shipments on time an"
type textarea "**********"
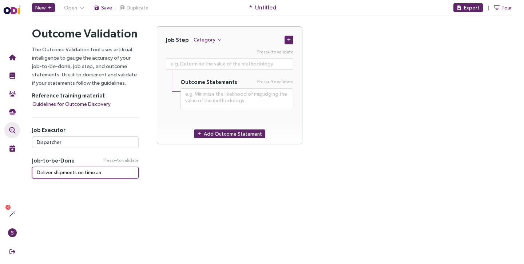
type textarea "Deliver shipments on time and"
type textarea "**********"
type textarea "Deliver shipments on time and"
type textarea "**********"
type textarea "Deliver shipments on time and c"
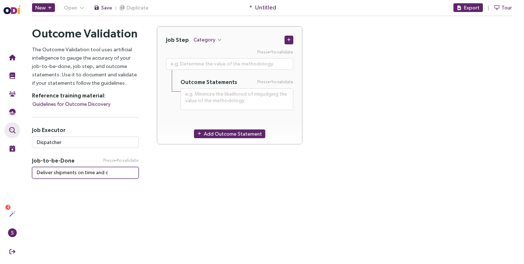
type textarea "**********"
type textarea "Deliver shipments on time and co"
type textarea "**********"
type textarea "Deliver shipments on time and cos"
type textarea "**********"
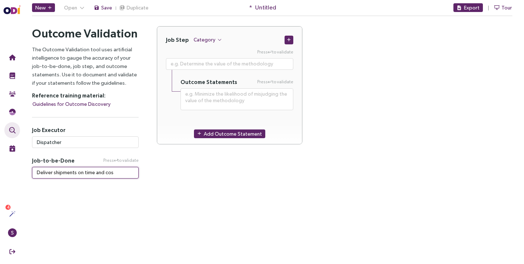
type textarea "Deliver shipments on time and cost"
type textarea "**********"
type textarea "Deliver shipments on time and cost"
type textarea "**********"
type textarea "Deliver shipments on time and cost e"
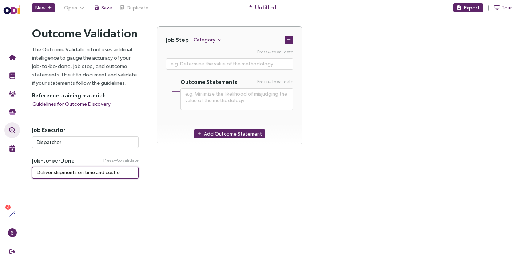
type textarea "**********"
type textarea "Deliver shipments on time and cost ef"
type textarea "**********"
type textarea "Deliver shipments on time and cost eff"
type textarea "**********"
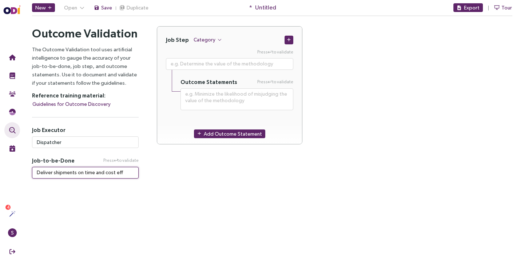
type textarea "Deliver shipments on time and cost effi"
type textarea "**********"
type textarea "Deliver shipments on time and cost effic"
type textarea "**********"
type textarea "Deliver shipments on time and cost effici"
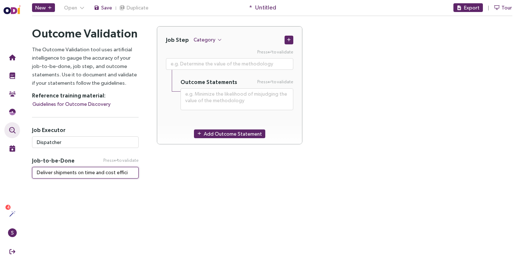
type textarea "**********"
type textarea "Deliver shipments on time and cost efficie"
type textarea "**********"
type textarea "Deliver shipments on time and cost efficien"
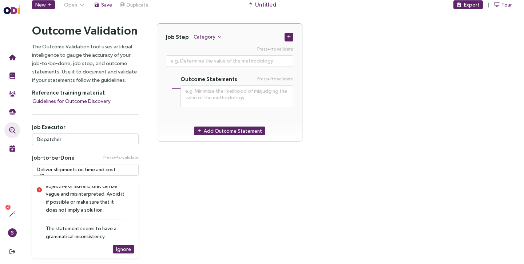
scroll to position [4, 0]
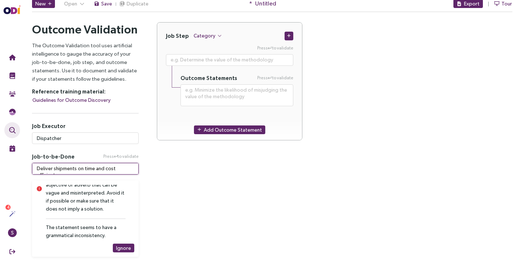
drag, startPoint x: 135, startPoint y: 169, endPoint x: 103, endPoint y: 171, distance: 31.7
click at [103, 171] on textarea "Deliver shipments on time and cost efficient" at bounding box center [85, 169] width 107 height 12
click at [126, 168] on textarea "Deliver shipments on time and cost efficient" at bounding box center [85, 169] width 107 height 12
click at [130, 168] on textarea "Deliver shipments on time and cost efficient" at bounding box center [85, 169] width 107 height 12
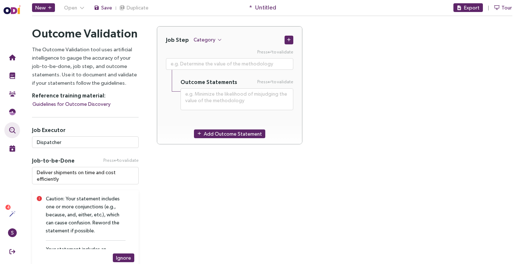
scroll to position [36, 0]
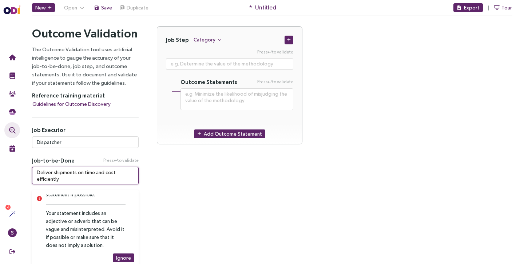
drag, startPoint x: 89, startPoint y: 181, endPoint x: 25, endPoint y: 172, distance: 64.9
click at [25, 172] on div "Outcome Validation The Outcome Validation tool uses artificial intelligence to …" at bounding box center [85, 146] width 125 height 240
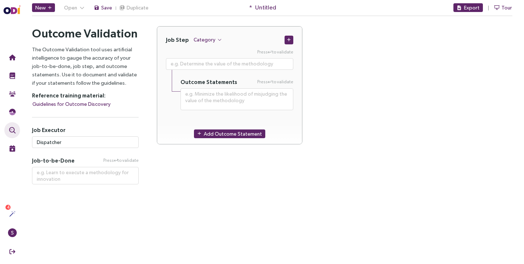
click at [233, 202] on main "New Open Save Duplicate * Untitled Export Tour Outcome Validation Let's start w…" at bounding box center [271, 132] width 503 height 264
click at [182, 67] on textarea at bounding box center [229, 64] width 127 height 12
click at [197, 99] on textarea at bounding box center [236, 99] width 113 height 22
paste textarea "Minimize the time it takes to access shipment location information during trans…"
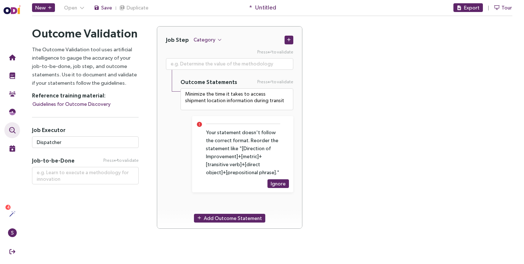
scroll to position [28, 0]
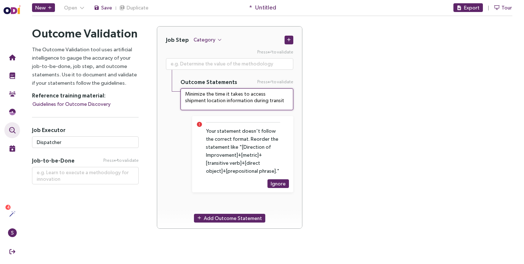
drag, startPoint x: 267, startPoint y: 102, endPoint x: 163, endPoint y: 91, distance: 104.5
click at [163, 91] on div "Press to validate Outcome Statements Press to validate Minimize the time it tak…" at bounding box center [229, 126] width 145 height 155
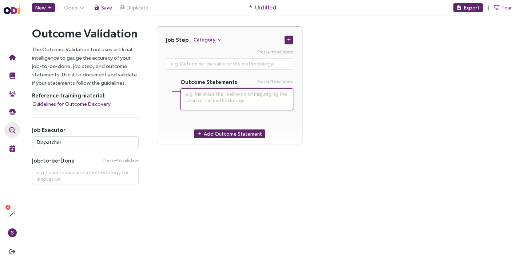
paste textarea "Reduce the time required to access shipment location information during transit."
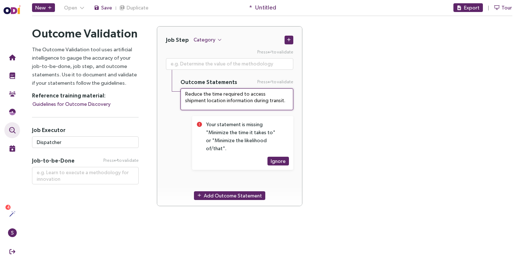
drag, startPoint x: 264, startPoint y: 103, endPoint x: 143, endPoint y: 88, distance: 122.0
click at [143, 88] on div "Outcome Validation The Outcome Validation tool uses artificial intelligence to …" at bounding box center [272, 120] width 498 height 189
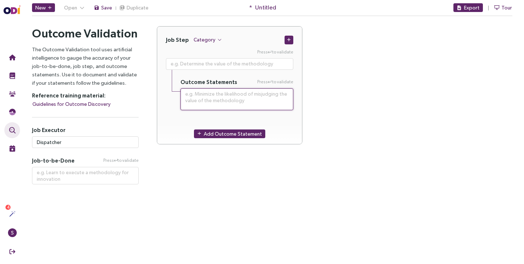
click at [237, 103] on textarea at bounding box center [236, 99] width 113 height 22
paste textarea
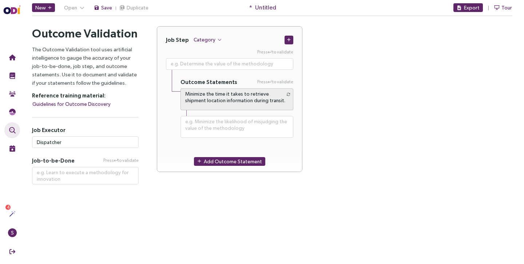
click at [364, 171] on div "Job Step Category Press to validate Outcome Statements Press to validate Minimi…" at bounding box center [335, 103] width 356 height 155
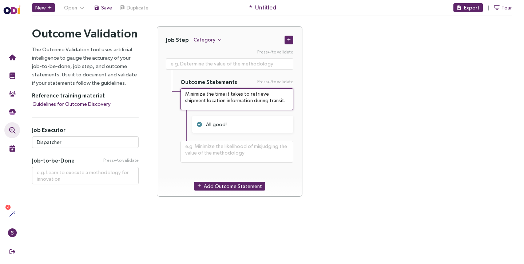
drag, startPoint x: 266, startPoint y: 102, endPoint x: 179, endPoint y: 89, distance: 87.5
click at [179, 89] on div "Press to validate Outcome Statements Press to validate Minimize the time it tak…" at bounding box center [229, 110] width 145 height 123
click at [217, 101] on textarea "Minimize the time it takes to retrieve shipment location information during tra…" at bounding box center [236, 99] width 113 height 22
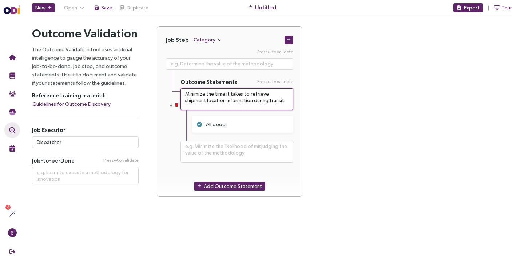
click at [217, 101] on textarea "Minimize the time it takes to retrieve shipment location information during tra…" at bounding box center [236, 99] width 113 height 22
paste textarea "track and trace a shipment"
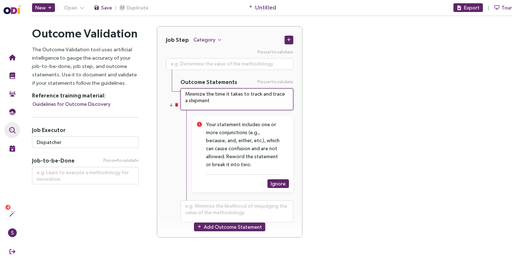
click at [264, 94] on textarea "Minimize the time it takes to track and trace a shipment" at bounding box center [236, 99] width 113 height 22
click at [277, 94] on textarea "Minimize the time it takes to track and trace a shipment" at bounding box center [236, 99] width 113 height 22
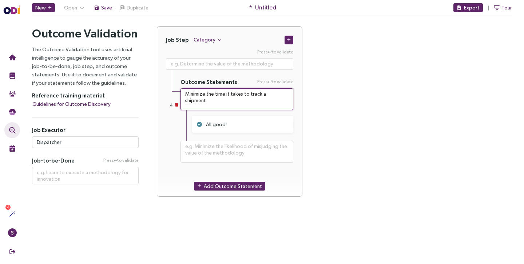
click at [223, 95] on textarea "Minimize the time it takes to track a shipment" at bounding box center [236, 99] width 113 height 22
paste textarea "identify delivery issues that require intervention"
click at [220, 96] on textarea "Minimize the time it takes to identify delivery issues that require intervention" at bounding box center [236, 99] width 113 height 22
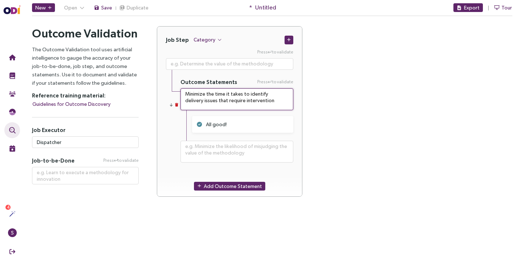
click at [220, 96] on textarea "Minimize the time it takes to identify delivery issues that require intervention" at bounding box center [236, 99] width 113 height 22
paste textarea "likelihood of missing proactive communication about delays & incidents"
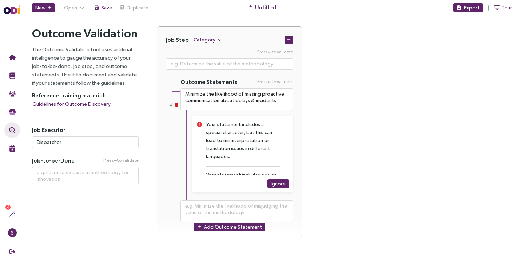
scroll to position [5, 0]
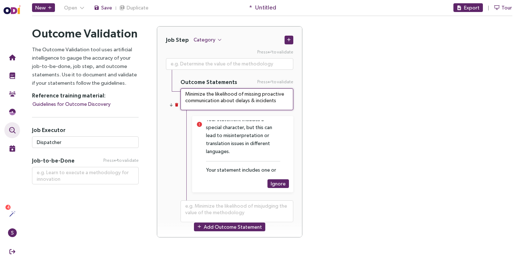
click at [251, 99] on textarea "Minimize the likelihood of missing proactive communication about delays & incid…" at bounding box center [236, 99] width 113 height 22
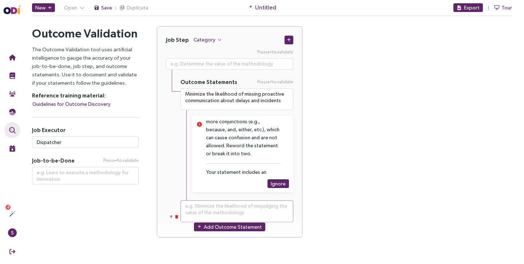
scroll to position [44, 0]
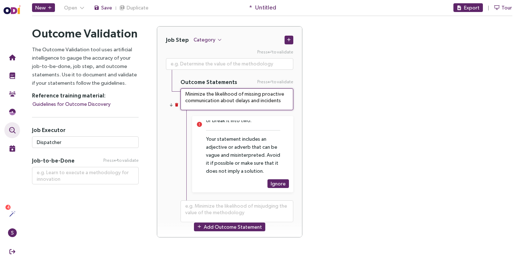
click at [211, 105] on textarea "Minimize the likelihood of missing proactive communication about delays and inc…" at bounding box center [236, 99] width 113 height 22
drag, startPoint x: 257, startPoint y: 101, endPoint x: 234, endPoint y: 101, distance: 22.9
click at [234, 101] on textarea "Minimize the likelihood of missing proactive communication about delays and inc…" at bounding box center [236, 99] width 113 height 22
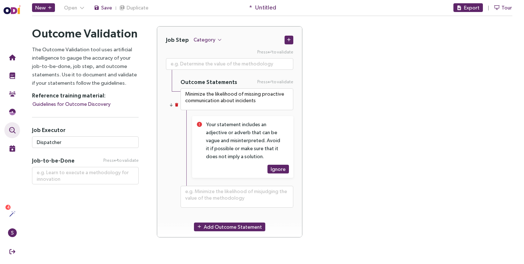
scroll to position [4, 0]
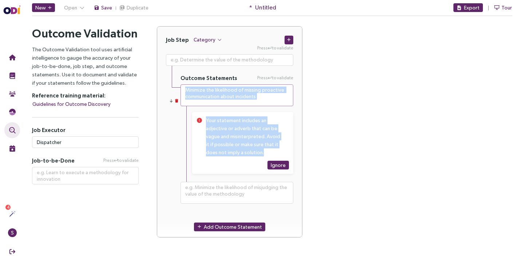
drag, startPoint x: 269, startPoint y: 151, endPoint x: 185, endPoint y: 88, distance: 104.6
click at [185, 88] on div "Minimize the likelihood of missing proactive communication about incidents Your…" at bounding box center [236, 130] width 113 height 92
copy div "Minimize the likelihood of missing proactive communication about incidents Your…"
click at [216, 94] on textarea "Minimize the likelihood of missing proactive communication about incidents" at bounding box center [236, 95] width 113 height 22
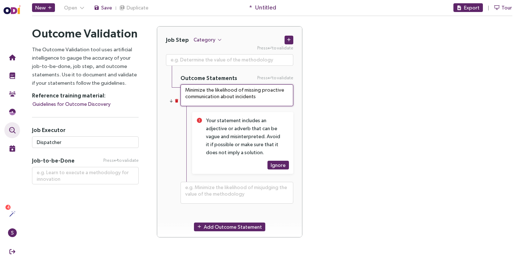
click at [216, 94] on textarea "Minimize the likelihood of missing proactive communication about incidents" at bounding box center [236, 95] width 113 height 22
paste textarea
drag, startPoint x: 272, startPoint y: 95, endPoint x: 170, endPoint y: 79, distance: 103.1
click at [170, 79] on div "Press to validate Outcome Statements Press to validate Minimize the likelihood …" at bounding box center [229, 129] width 145 height 168
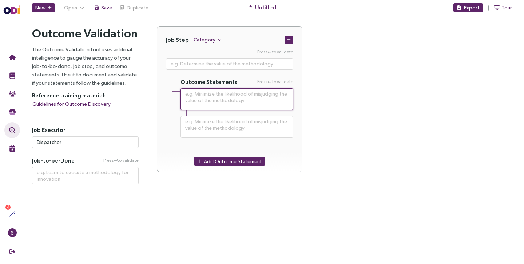
scroll to position [0, 0]
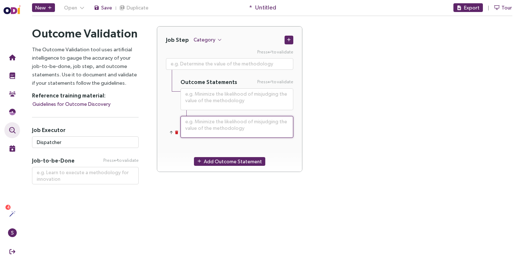
click at [215, 126] on textarea at bounding box center [236, 127] width 113 height 22
click at [177, 132] on icon "button" at bounding box center [176, 133] width 3 height 4
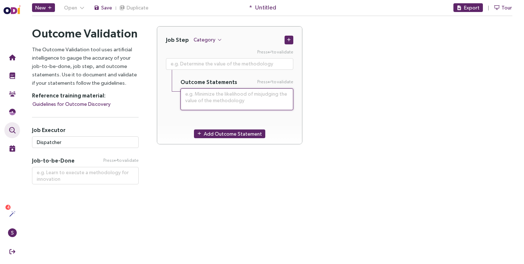
click at [203, 95] on textarea at bounding box center [236, 99] width 113 height 22
paste textarea
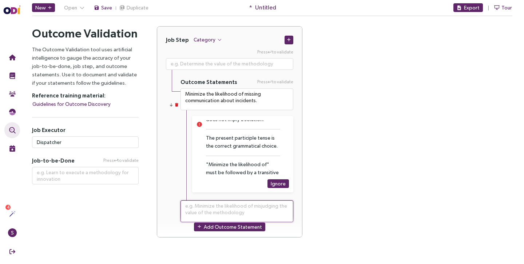
scroll to position [45, 0]
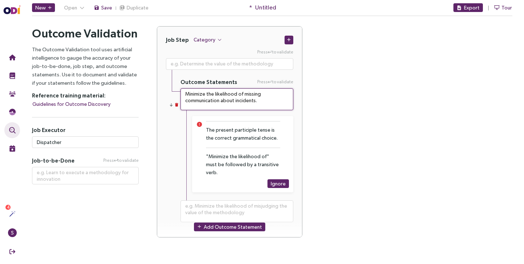
click at [250, 94] on textarea "Minimize the likelihood of missing communication about incidents." at bounding box center [236, 99] width 113 height 22
click at [262, 104] on textarea "Minimize the likelihood of missing communication about incidents." at bounding box center [236, 99] width 113 height 22
click at [335, 197] on div "Job Step Category Press to validate Outcome Statements Press to validate Minimi…" at bounding box center [335, 136] width 356 height 220
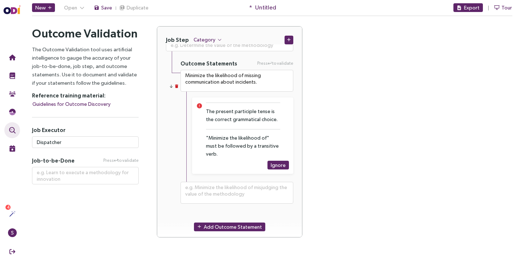
scroll to position [0, 0]
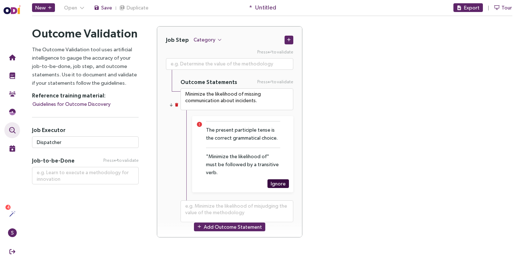
click at [269, 183] on button "Ignore" at bounding box center [277, 183] width 21 height 9
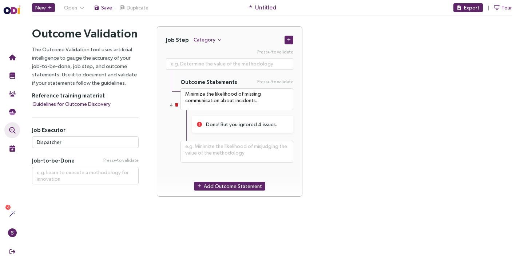
click at [235, 125] on div "Done! But you ignored 4 issues." at bounding box center [243, 124] width 74 height 8
click at [263, 123] on div "Done! But you ignored 4 issues." at bounding box center [243, 124] width 74 height 8
click at [174, 105] on div at bounding box center [171, 105] width 18 height 4
click at [176, 105] on icon "button" at bounding box center [176, 105] width 3 height 4
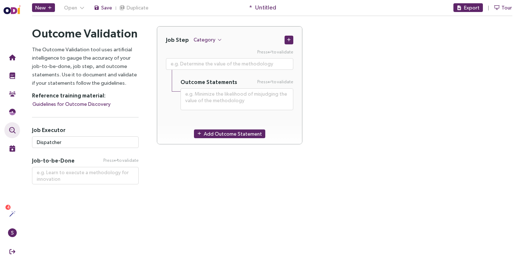
click at [366, 124] on div "Job Step Category Press to validate Outcome Statements Press to validate Add Ou…" at bounding box center [335, 89] width 356 height 127
click at [197, 39] on span "Category" at bounding box center [204, 40] width 22 height 8
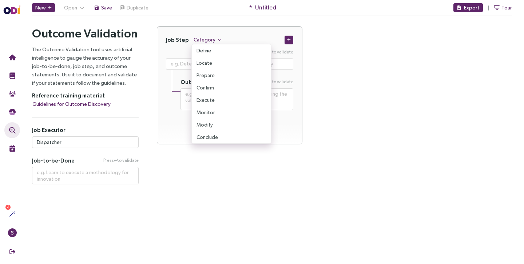
click at [209, 50] on span "Define" at bounding box center [203, 51] width 15 height 8
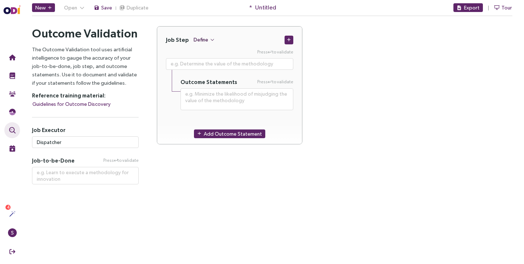
click at [204, 38] on span "Define" at bounding box center [200, 40] width 15 height 8
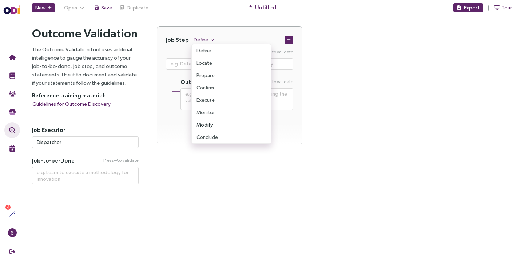
click at [208, 127] on span "Modify" at bounding box center [204, 125] width 16 height 8
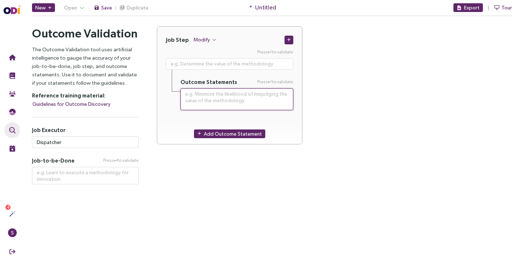
click at [203, 101] on textarea at bounding box center [236, 99] width 113 height 22
paste textarea "Minimize the time it takes to implement alternative solutions when delays / inc…"
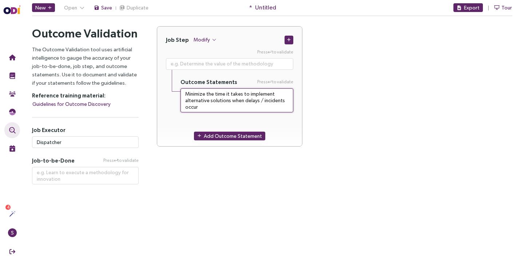
click at [203, 95] on textarea "Minimize the time it takes to implement alternative solutions when delays / inc…" at bounding box center [236, 100] width 113 height 24
click at [223, 107] on textarea "Minimise the time it takes to implement alternative solutions when delays / inc…" at bounding box center [236, 100] width 113 height 24
drag, startPoint x: 259, startPoint y: 100, endPoint x: 243, endPoint y: 100, distance: 16.7
click at [243, 100] on textarea "Minimise the time it takes to implement alternative solutions when delays / inc…" at bounding box center [236, 100] width 113 height 24
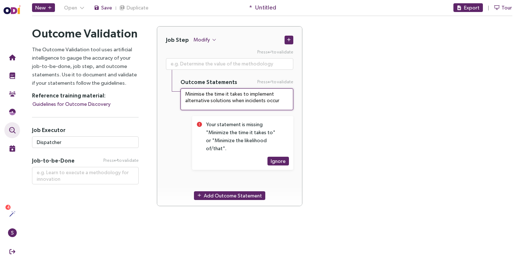
click at [202, 95] on textarea "Minimise the time it takes to implement alternative solutions when incidents oc…" at bounding box center [236, 99] width 113 height 22
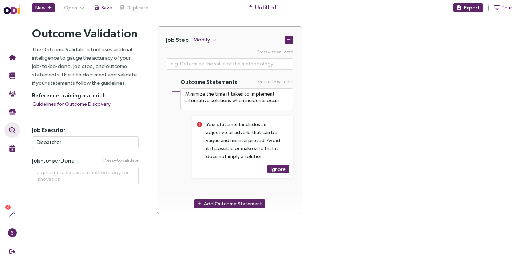
click at [237, 142] on div "Your statement includes an adjective or adverb that can be vague and misinterpr…" at bounding box center [243, 140] width 74 height 40
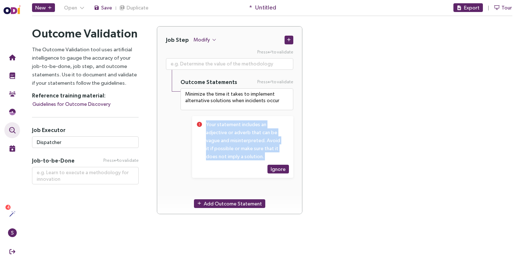
click at [237, 142] on div "Your statement includes an adjective or adverb that can be vague and misinterpr…" at bounding box center [243, 140] width 74 height 40
click at [250, 155] on div "Your statement includes an adjective or adverb that can be vague and misinterpr…" at bounding box center [243, 140] width 74 height 40
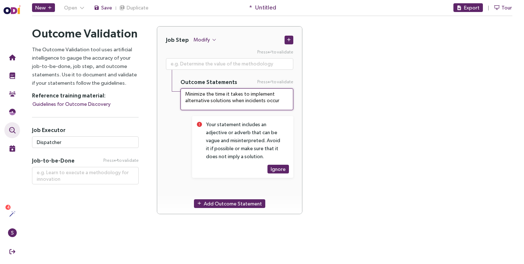
click at [277, 103] on textarea "Minimize the time it takes to implement alternative solutions when incidents oc…" at bounding box center [236, 99] width 113 height 22
click at [260, 94] on textarea "Minimize the time it takes to implement alternative solutions when incidents oc…" at bounding box center [236, 99] width 113 height 22
click at [229, 133] on div "Your statement includes an adjective or adverb that can be vague and misinterpr…" at bounding box center [243, 140] width 74 height 40
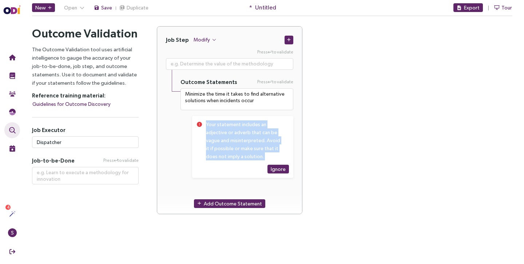
click at [229, 133] on div "Your statement includes an adjective or adverb that can be vague and misinterpr…" at bounding box center [243, 140] width 74 height 40
copy div "Your statement includes an adjective or adverb that can be vague and misinterpr…"
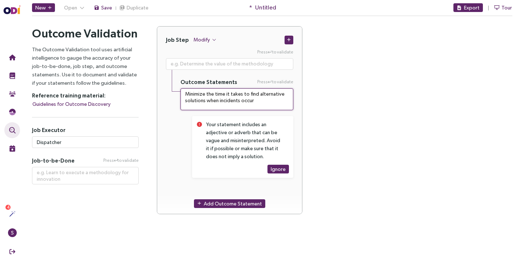
click at [264, 98] on textarea "Minimize the time it takes to find alternative solutions when incidents occur" at bounding box center [236, 99] width 113 height 22
click at [264, 95] on textarea "Minimize the time it takes to find alternative solutions when incidents occur" at bounding box center [236, 99] width 113 height 22
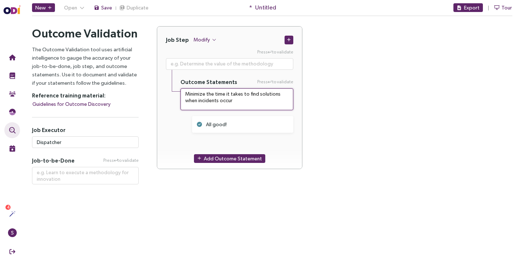
drag, startPoint x: 237, startPoint y: 104, endPoint x: 184, endPoint y: 93, distance: 53.4
click at [184, 93] on textarea "Minimize the time it takes to find solutions when incidents occur" at bounding box center [236, 99] width 113 height 22
click at [209, 43] on button "Modify" at bounding box center [205, 39] width 24 height 9
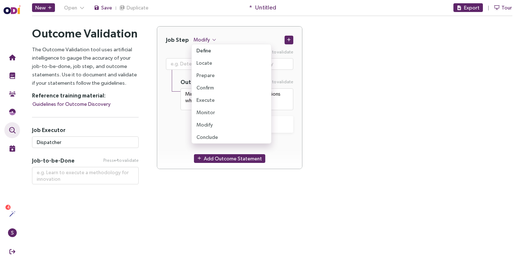
click at [208, 49] on span "Define" at bounding box center [203, 51] width 15 height 8
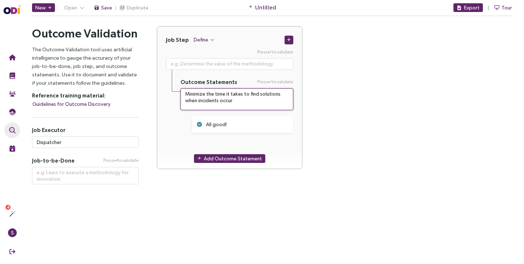
click at [274, 103] on textarea "Minimize the time it takes to find solutions when incidents occur" at bounding box center [236, 99] width 113 height 22
click at [291, 37] on button "button" at bounding box center [288, 40] width 9 height 9
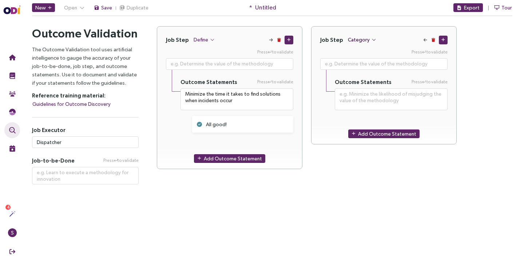
click at [351, 40] on span "Category" at bounding box center [359, 40] width 22 height 8
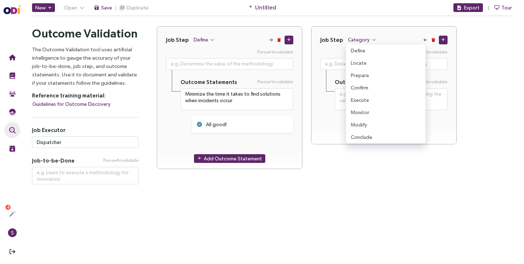
click at [376, 208] on main "New Open Save Duplicate * Untitled Export Tour Outcome Validation Let's start w…" at bounding box center [271, 132] width 503 height 264
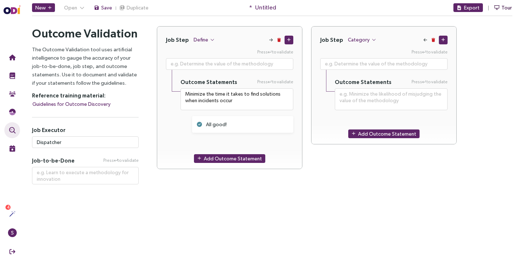
click at [500, 8] on button "Tour" at bounding box center [502, 7] width 19 height 9
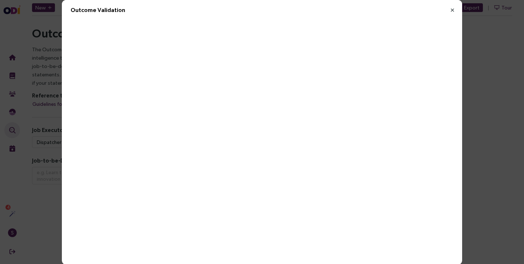
click at [453, 12] on icon "Close" at bounding box center [452, 10] width 7 height 7
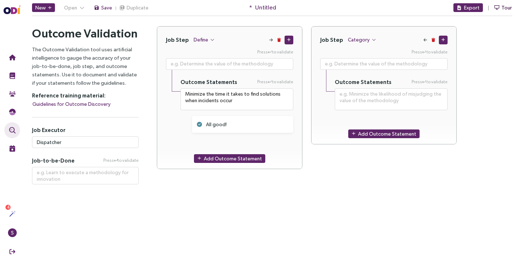
click at [505, 8] on span "Tour" at bounding box center [506, 8] width 11 height 8
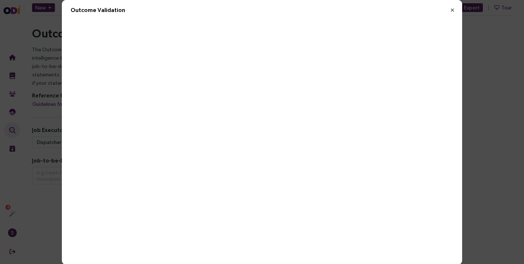
scroll to position [1, 0]
click at [450, 8] on icon "Close" at bounding box center [452, 9] width 7 height 7
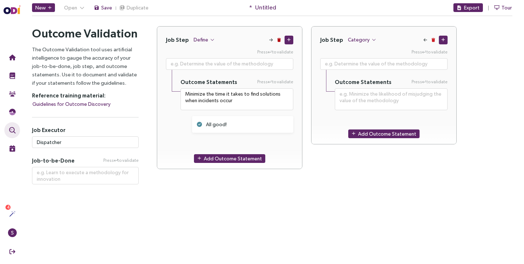
click at [280, 39] on span "button" at bounding box center [279, 40] width 4 height 4
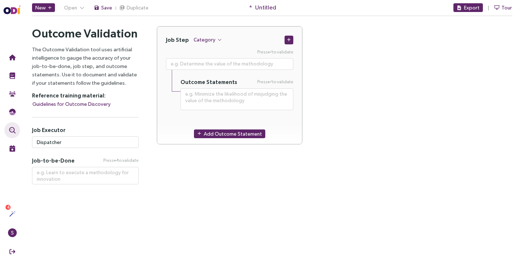
click at [349, 258] on main "New Open Save Duplicate * Untitled Export Tour Outcome Validation Let's start w…" at bounding box center [271, 132] width 503 height 264
click at [343, 236] on main "New Open Save Duplicate * Untitled Export Tour Outcome Validation Let's start w…" at bounding box center [271, 132] width 503 height 264
click at [222, 65] on textarea at bounding box center [229, 64] width 127 height 12
click at [224, 93] on textarea at bounding box center [236, 99] width 113 height 22
click at [275, 183] on div "Job Step Category Press to validate Outcome Statements Press to validate Add Ou…" at bounding box center [335, 105] width 374 height 158
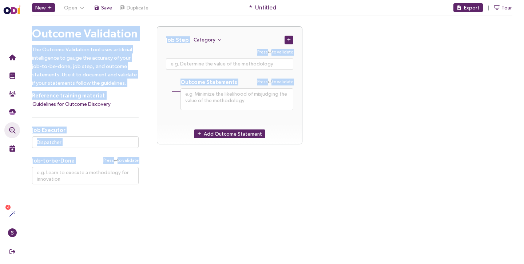
drag, startPoint x: 276, startPoint y: 183, endPoint x: 163, endPoint y: 14, distance: 203.3
click at [163, 14] on main "New Open Save Duplicate * Untitled Export Tour Outcome Validation Let's start w…" at bounding box center [271, 132] width 503 height 264
click at [35, 33] on h2 "Outcome Validation" at bounding box center [85, 33] width 107 height 15
drag, startPoint x: 35, startPoint y: 33, endPoint x: 257, endPoint y: 188, distance: 270.9
click at [257, 188] on div "Outcome Validation The Outcome Validation tool uses artificial intelligence to …" at bounding box center [271, 105] width 503 height 176
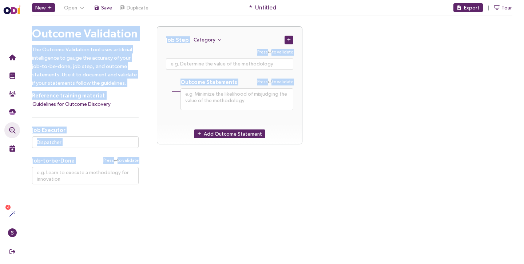
click at [257, 188] on div "Outcome Validation The Outcome Validation tool uses artificial intelligence to …" at bounding box center [271, 105] width 503 height 176
drag, startPoint x: 257, startPoint y: 188, endPoint x: 38, endPoint y: 36, distance: 266.6
click at [38, 36] on div "Outcome Validation The Outcome Validation tool uses artificial intelligence to …" at bounding box center [271, 105] width 503 height 176
click at [38, 36] on h2 "Outcome Validation" at bounding box center [85, 33] width 107 height 15
drag, startPoint x: 38, startPoint y: 36, endPoint x: 222, endPoint y: 185, distance: 236.6
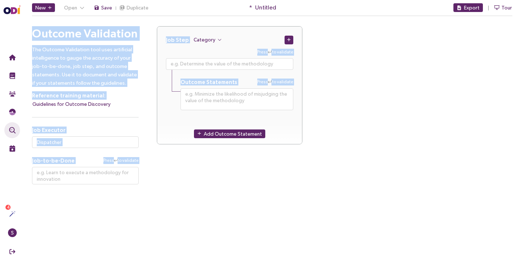
click at [221, 184] on div "Outcome Validation The Outcome Validation tool uses artificial intelligence to …" at bounding box center [272, 105] width 498 height 158
click at [222, 185] on div "Outcome Validation The Outcome Validation tool uses artificial intelligence to …" at bounding box center [271, 105] width 503 height 176
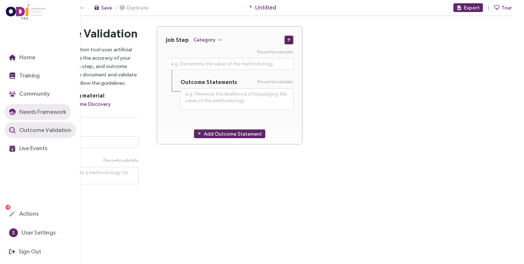
click at [34, 112] on span "Needs Framework" at bounding box center [42, 111] width 48 height 9
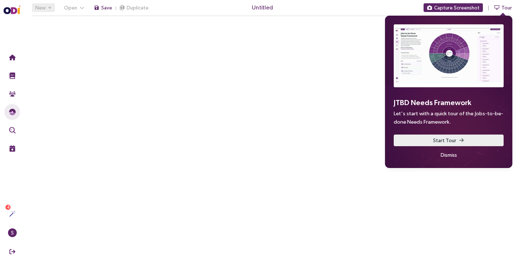
click at [447, 138] on span "Start Tour" at bounding box center [444, 140] width 23 height 8
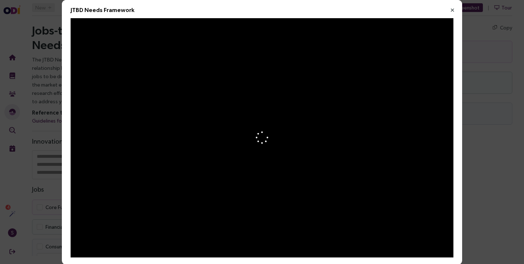
click at [452, 8] on icon "Close" at bounding box center [452, 10] width 7 height 7
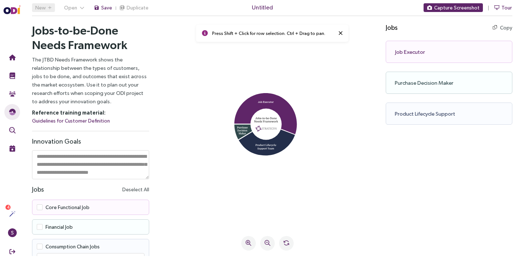
click at [261, 34] on p "Press Shift + Click for row selection. Ctrl + Drag to pan." at bounding box center [273, 33] width 122 height 8
click at [279, 104] on icon at bounding box center [265, 114] width 63 height 42
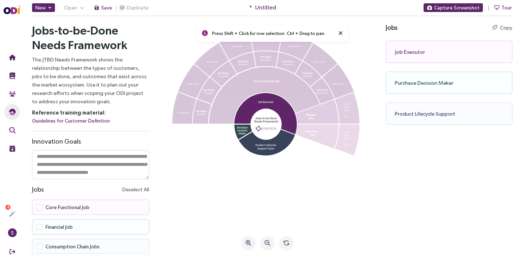
click at [255, 136] on icon at bounding box center [266, 139] width 56 height 31
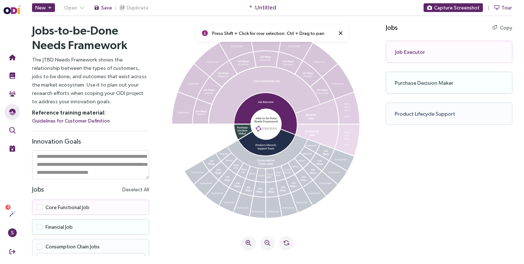
click at [233, 120] on icon at bounding box center [264, 95] width 111 height 57
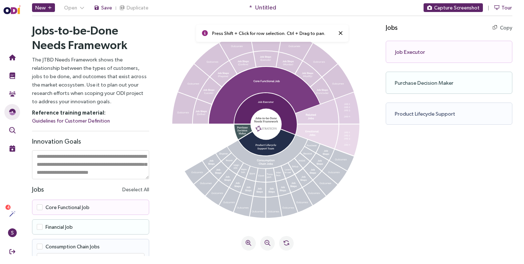
click at [241, 132] on icon at bounding box center [249, 131] width 31 height 18
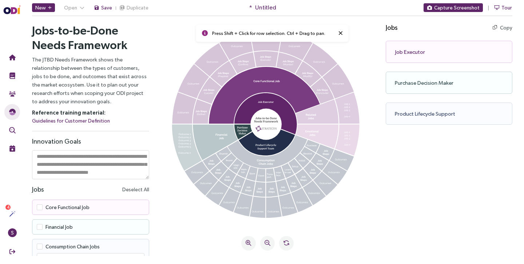
click at [212, 133] on icon at bounding box center [215, 142] width 45 height 36
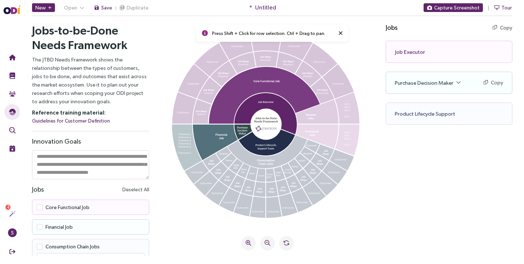
click at [188, 133] on icon at bounding box center [187, 147] width 30 height 46
click at [183, 113] on icon at bounding box center [184, 107] width 25 height 31
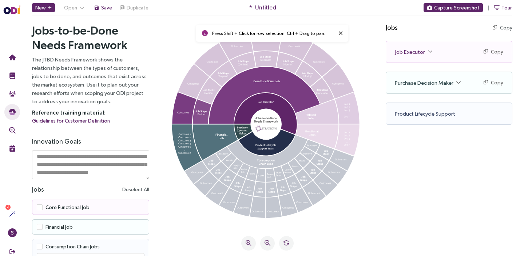
click at [198, 111] on icon at bounding box center [202, 111] width 19 height 24
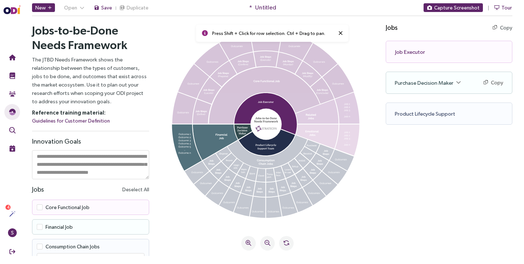
click at [377, 204] on div "Jobs-to-be-Done Needs Framework The JTBD Needs Framework shows the relationship…" at bounding box center [271, 136] width 503 height 239
click at [335, 35] on div "Press Shift + Click for row selection. Ctrl + Drag to pan." at bounding box center [272, 33] width 152 height 17
click at [335, 34] on div "Press Shift + Click for row selection. Ctrl + Drag to pan." at bounding box center [272, 33] width 152 height 17
click at [338, 33] on icon at bounding box center [340, 33] width 4 height 6
click at [260, 120] on rect at bounding box center [265, 124] width 31 height 31
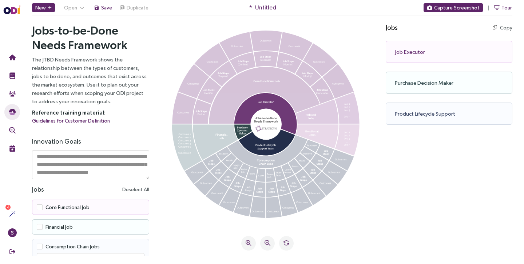
click at [262, 100] on icon at bounding box center [265, 114] width 63 height 42
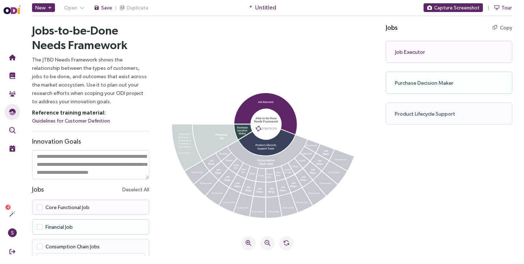
click at [275, 141] on icon at bounding box center [266, 139] width 56 height 31
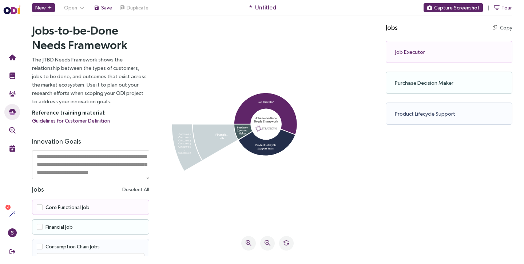
click at [235, 129] on icon at bounding box center [249, 131] width 31 height 18
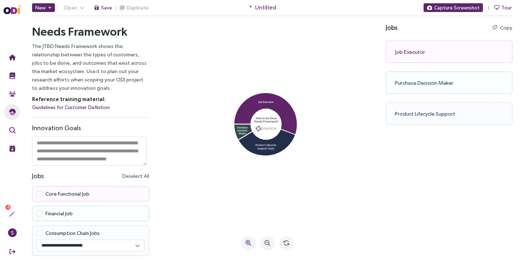
scroll to position [7, 0]
click at [71, 196] on span "Core Functional Job" at bounding box center [67, 194] width 44 height 6
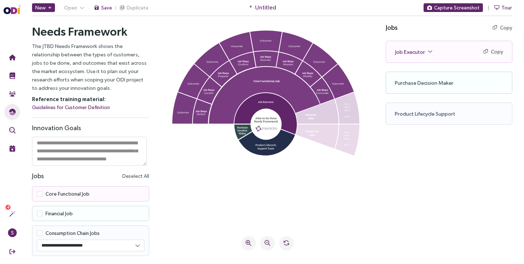
click at [70, 193] on span "Core Functional Job" at bounding box center [67, 194] width 44 height 6
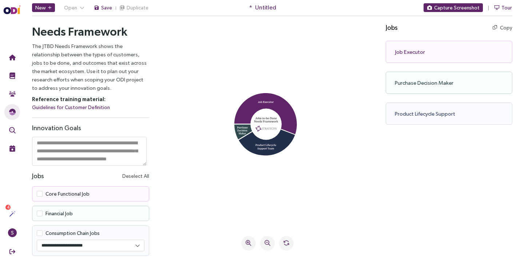
click at [69, 210] on div "Financial Job" at bounding box center [90, 213] width 117 height 15
click at [63, 216] on span "Financial Job" at bounding box center [58, 214] width 27 height 6
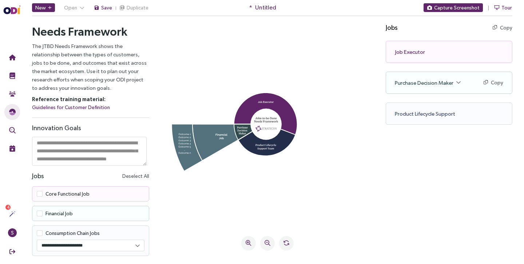
click at [63, 215] on span "Financial Job" at bounding box center [58, 214] width 27 height 6
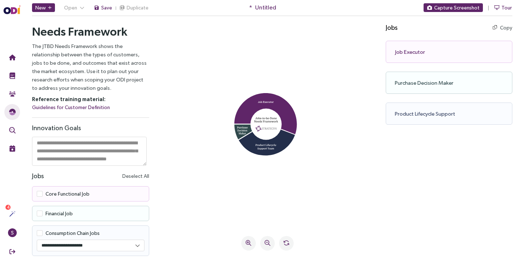
click at [64, 234] on span "Consumption Chain Jobs" at bounding box center [72, 233] width 54 height 6
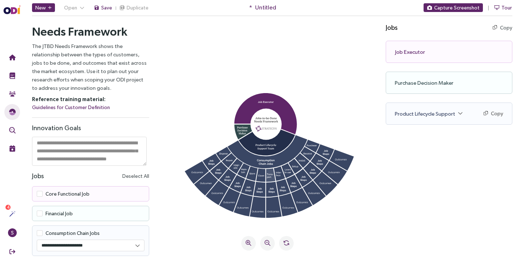
click at [268, 175] on icon at bounding box center [270, 174] width 9 height 13
click at [321, 233] on div "Press Shift + Click for row selection. Ctrl + Drag to pan." at bounding box center [267, 136] width 219 height 239
click at [269, 178] on icon at bounding box center [270, 174] width 9 height 13
click at [270, 192] on icon at bounding box center [272, 189] width 12 height 15
click at [272, 205] on icon at bounding box center [274, 207] width 16 height 22
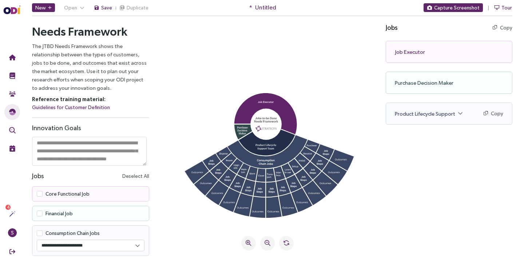
click at [203, 224] on div "Press Shift + Click for row selection. Ctrl + Drag to pan." at bounding box center [267, 136] width 219 height 239
click at [95, 248] on select "**********" at bounding box center [89, 245] width 104 height 11
click at [37, 240] on select "**********" at bounding box center [89, 245] width 104 height 11
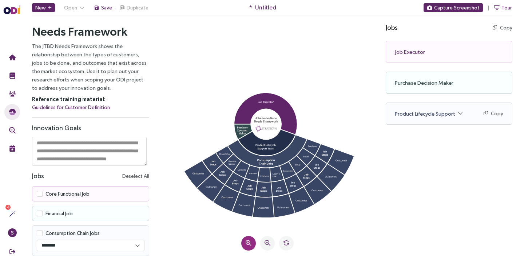
click at [252, 242] on button at bounding box center [248, 243] width 15 height 15
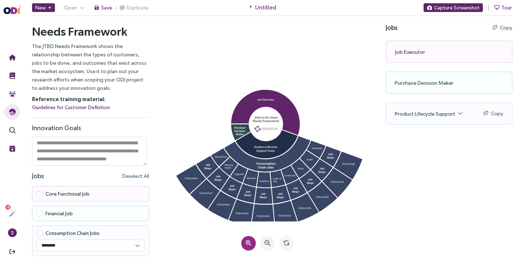
click at [252, 242] on button at bounding box center [248, 243] width 15 height 15
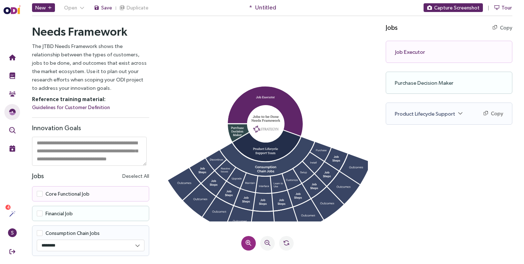
click at [252, 242] on button at bounding box center [248, 243] width 15 height 15
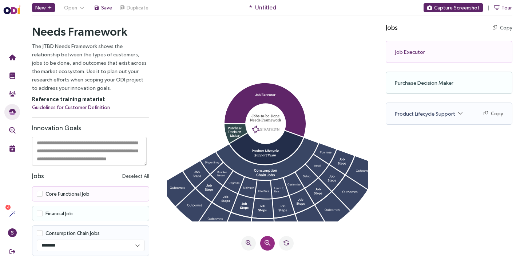
click at [264, 245] on button at bounding box center [267, 243] width 15 height 15
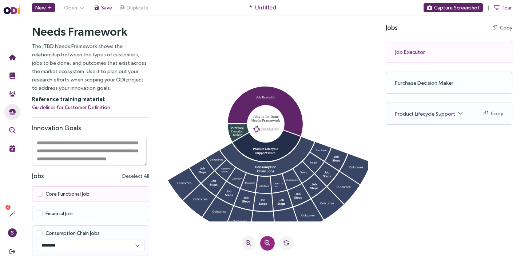
click at [264, 245] on button at bounding box center [267, 243] width 15 height 15
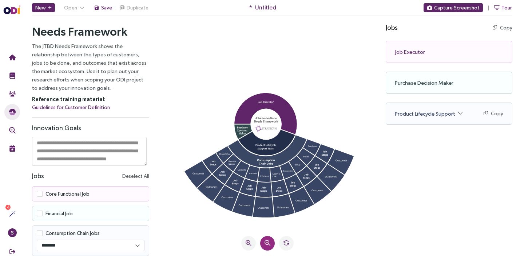
click at [264, 245] on button at bounding box center [267, 243] width 15 height 15
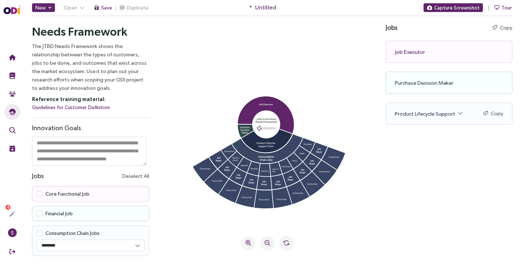
click at [61, 212] on span "Financial Job" at bounding box center [58, 214] width 27 height 6
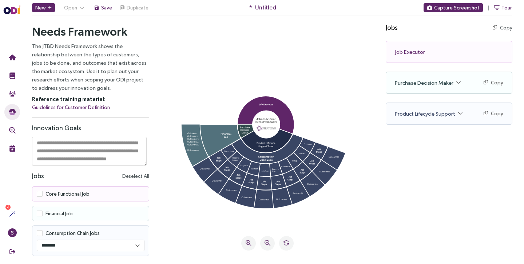
click at [43, 233] on span at bounding box center [40, 233] width 6 height 6
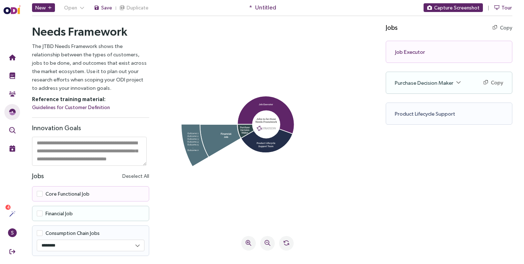
click at [59, 195] on span "Core Functional Job" at bounding box center [67, 194] width 44 height 6
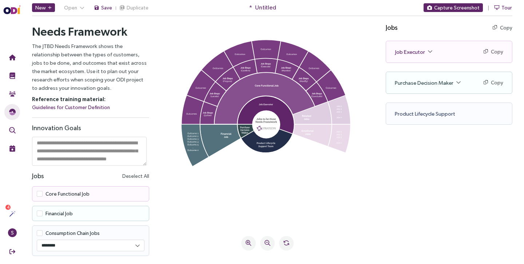
click at [252, 94] on icon at bounding box center [265, 98] width 100 height 51
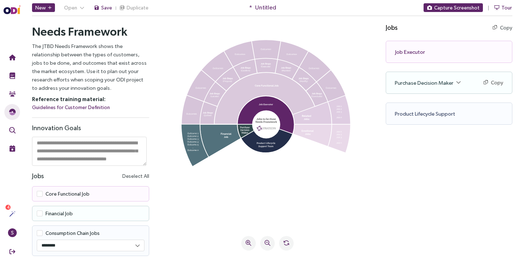
click at [252, 94] on icon at bounding box center [265, 98] width 100 height 51
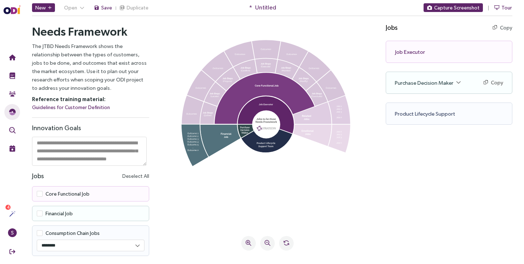
click at [421, 58] on div "Job Executor Copy Copy as text" at bounding box center [448, 52] width 127 height 22
click at [419, 51] on div "Job Executor Copy Copy as text" at bounding box center [448, 52] width 127 height 22
click at [424, 83] on span "Purchase Decision Maker" at bounding box center [428, 83] width 66 height 8
click at [417, 123] on div "Outcomes" at bounding box center [420, 119] width 30 height 12
click at [415, 107] on div "Financial Job" at bounding box center [410, 106] width 31 height 7
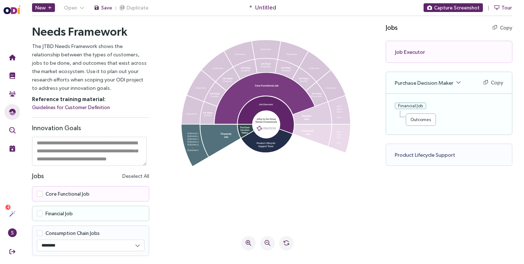
click at [422, 153] on div "Product Lifecycle Support Copy Copy as text" at bounding box center [448, 155] width 127 height 22
click at [495, 84] on button "Copy" at bounding box center [493, 83] width 20 height 8
click at [464, 191] on div "Jobs Copy Copy all as text Job Executor Copy Copy as text Purchase Decision Mak…" at bounding box center [454, 136] width 138 height 239
click at [334, 24] on div "Press Shift + Click for row selection. Ctrl + Drag to pan." at bounding box center [267, 136] width 219 height 239
drag, startPoint x: 59, startPoint y: 49, endPoint x: 119, endPoint y: 89, distance: 72.7
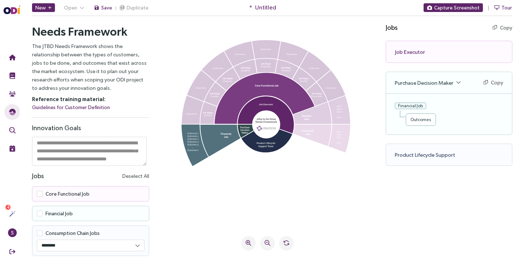
click at [119, 89] on p "The JTBD Needs Framework shows the relationship between the types of customers,…" at bounding box center [90, 67] width 117 height 50
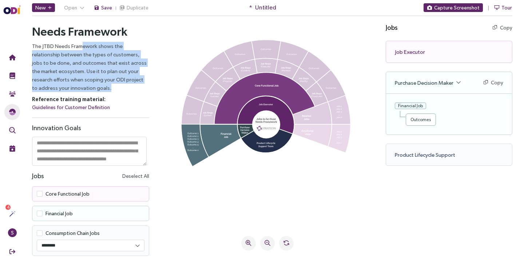
drag, startPoint x: 119, startPoint y: 89, endPoint x: 44, endPoint y: 49, distance: 84.9
click at [44, 49] on p "The JTBD Needs Framework shows the relationship between the types of customers,…" at bounding box center [90, 67] width 117 height 50
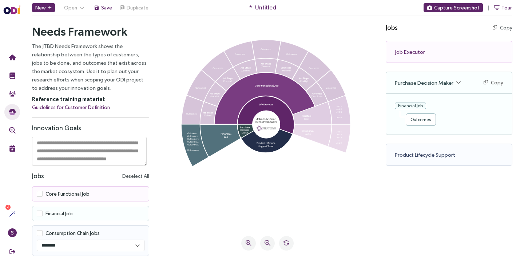
scroll to position [0, 0]
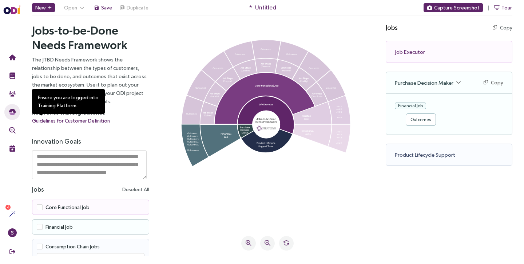
click at [84, 121] on link "Guidelines for Customer Definition" at bounding box center [71, 121] width 78 height 8
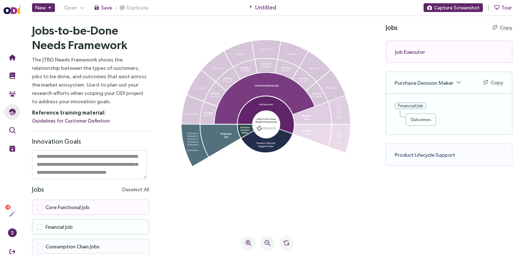
scroll to position [13, 0]
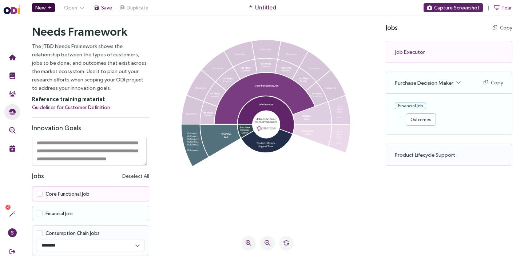
click at [39, 8] on span "New" at bounding box center [40, 8] width 11 height 8
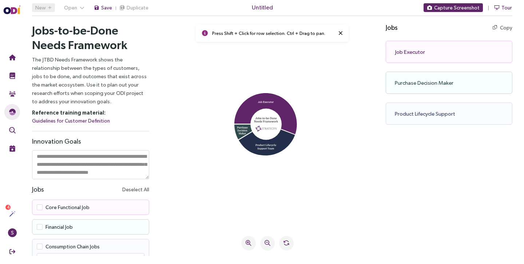
scroll to position [13, 0]
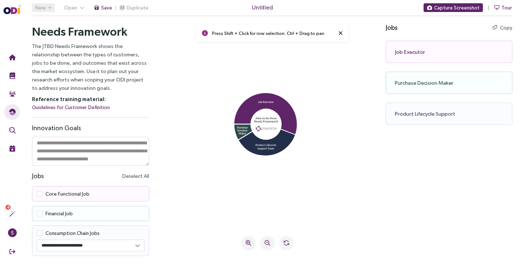
drag, startPoint x: 267, startPoint y: 106, endPoint x: 270, endPoint y: 68, distance: 37.5
click at [270, 68] on icon at bounding box center [267, 126] width 201 height 191
click at [267, 128] on 1 at bounding box center [265, 128] width 21 height 6
click at [277, 145] on icon at bounding box center [266, 139] width 56 height 31
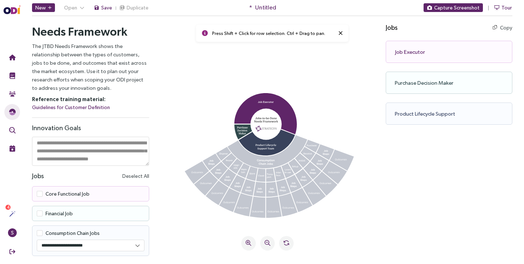
click at [277, 145] on icon at bounding box center [266, 139] width 56 height 31
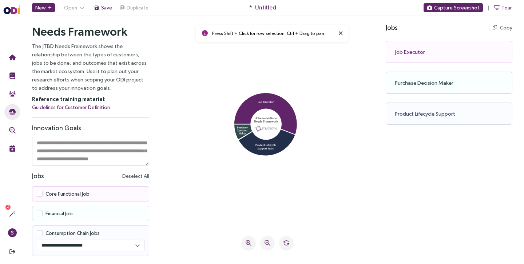
click at [277, 157] on icon at bounding box center [267, 126] width 201 height 191
click at [275, 153] on icon at bounding box center [266, 139] width 56 height 31
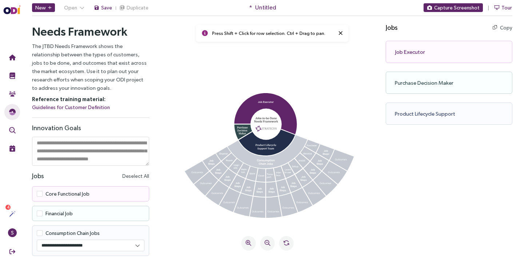
click at [273, 160] on g at bounding box center [267, 151] width 80 height 33
click at [273, 161] on icon at bounding box center [267, 151] width 80 height 33
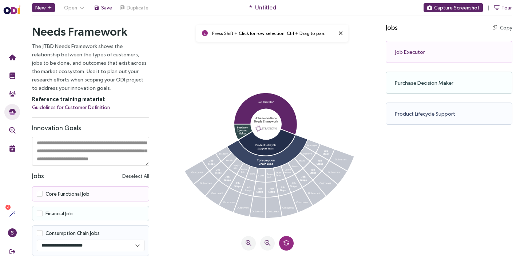
click at [288, 243] on icon at bounding box center [286, 243] width 6 height 6
click at [283, 237] on button at bounding box center [286, 243] width 15 height 15
click at [257, 107] on icon at bounding box center [265, 114] width 63 height 42
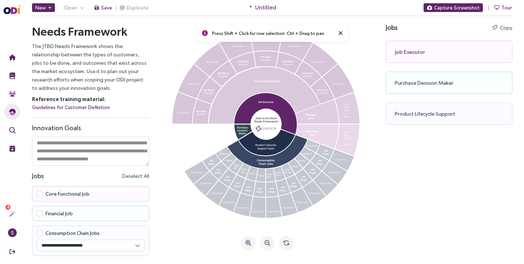
click at [251, 92] on icon at bounding box center [264, 95] width 111 height 57
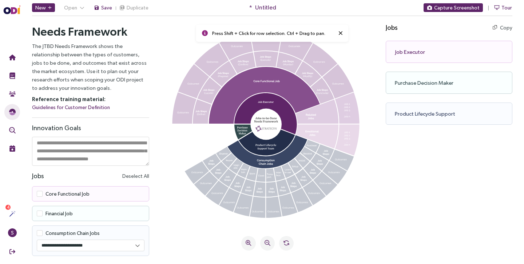
click at [260, 69] on icon at bounding box center [264, 95] width 111 height 57
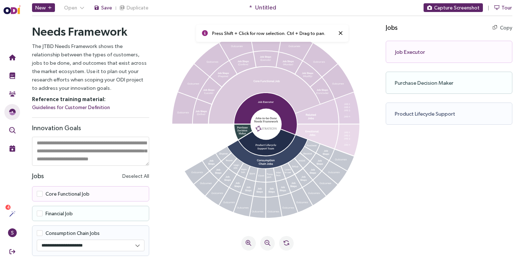
click at [260, 69] on icon at bounding box center [264, 95] width 111 height 57
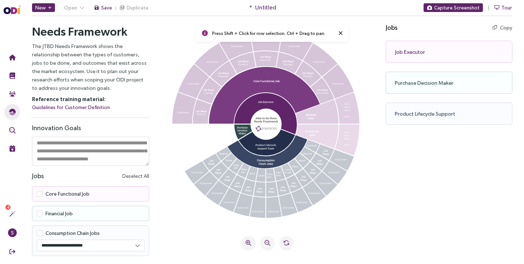
click at [338, 33] on icon at bounding box center [340, 33] width 4 height 6
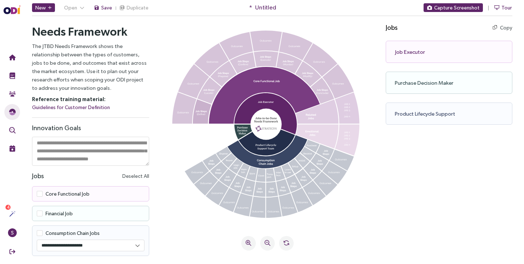
click at [200, 119] on icon at bounding box center [202, 111] width 19 height 24
click at [204, 93] on icon at bounding box center [209, 90] width 24 height 27
click at [229, 72] on icon at bounding box center [223, 74] width 27 height 26
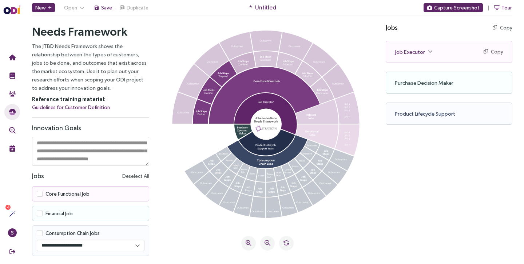
click at [249, 63] on icon at bounding box center [242, 63] width 26 height 22
click at [277, 62] on icon at bounding box center [289, 63] width 26 height 22
click at [264, 61] on icon at bounding box center [265, 59] width 25 height 16
click at [307, 73] on icon at bounding box center [308, 73] width 27 height 25
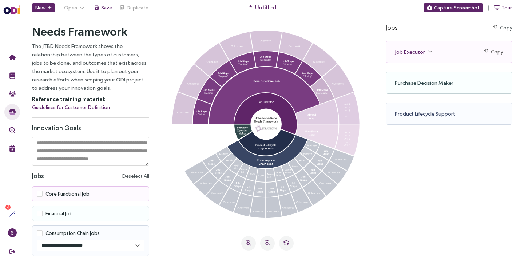
click at [326, 94] on icon at bounding box center [323, 90] width 24 height 27
click at [329, 116] on icon at bounding box center [316, 112] width 43 height 24
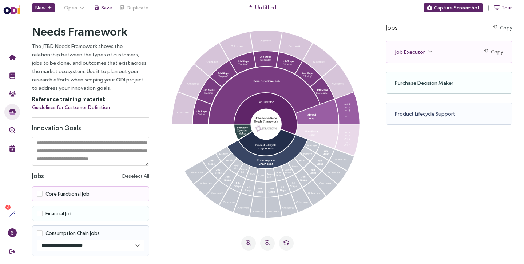
click at [323, 132] on icon at bounding box center [316, 136] width 43 height 24
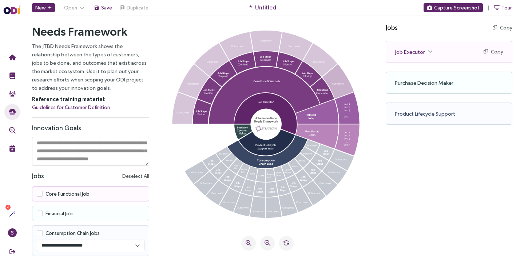
click at [339, 85] on icon at bounding box center [338, 81] width 32 height 35
click at [323, 67] on icon at bounding box center [320, 59] width 35 height 33
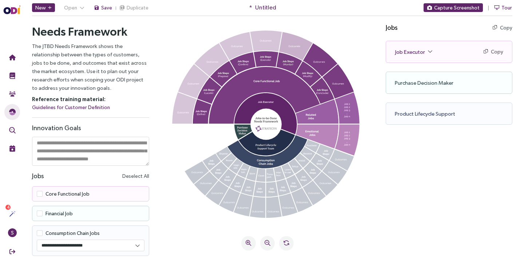
click at [293, 46] on icon at bounding box center [295, 46] width 33 height 28
click at [273, 46] on icon at bounding box center [266, 41] width 32 height 21
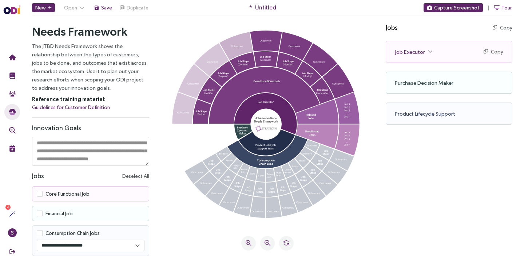
click at [233, 47] on icon at bounding box center [235, 46] width 33 height 28
click at [217, 71] on icon at bounding box center [223, 74] width 27 height 26
click at [206, 62] on icon at bounding box center [211, 59] width 35 height 33
click at [221, 68] on icon at bounding box center [223, 74] width 27 height 26
click at [204, 57] on icon at bounding box center [211, 59] width 35 height 33
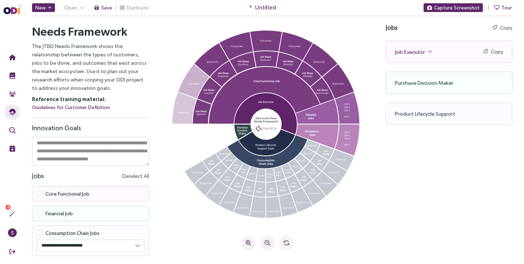
click at [195, 83] on icon at bounding box center [194, 81] width 32 height 35
click at [193, 108] on icon at bounding box center [184, 107] width 25 height 31
click at [43, 192] on span at bounding box center [40, 194] width 6 height 6
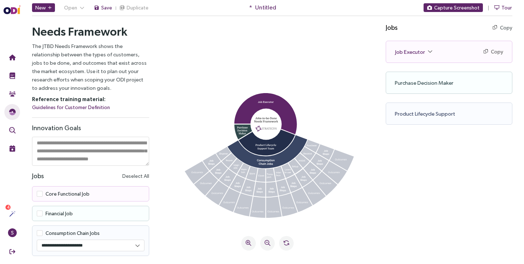
click at [43, 192] on span at bounding box center [40, 194] width 6 height 6
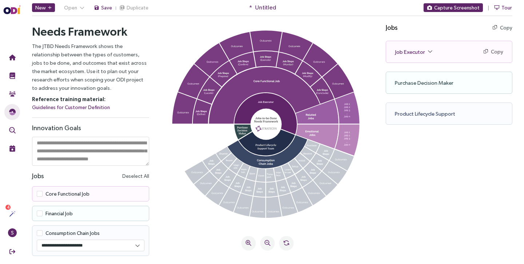
click at [43, 213] on span at bounding box center [40, 214] width 6 height 6
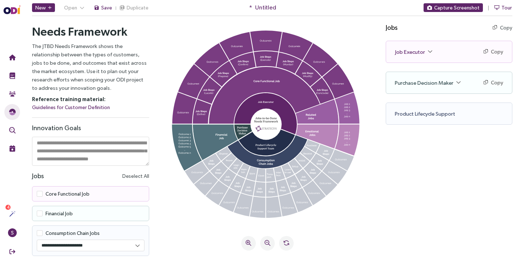
click at [43, 235] on span at bounding box center [40, 233] width 6 height 6
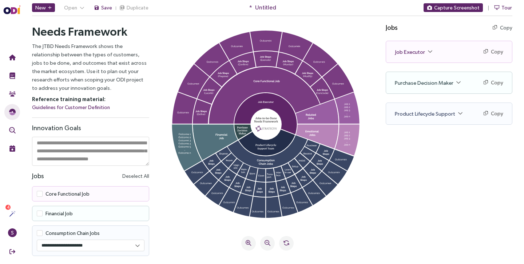
click at [76, 244] on select "**********" at bounding box center [89, 245] width 104 height 11
select select "********"
click at [37, 240] on select "**********" at bounding box center [89, 245] width 104 height 11
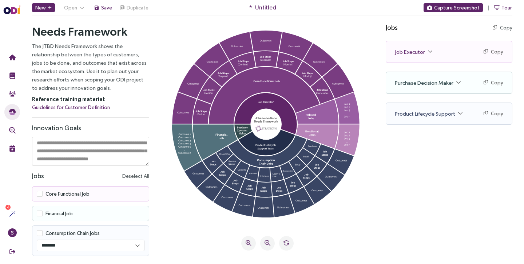
click at [208, 218] on icon at bounding box center [267, 126] width 201 height 191
click at [433, 87] on div "Purchase Decision Maker Copy Copy as text" at bounding box center [449, 82] width 126 height 21
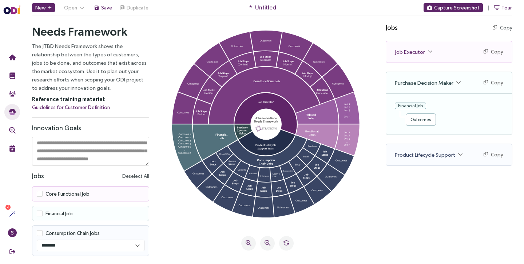
click at [426, 119] on div "Outcomes" at bounding box center [421, 120] width 24 height 6
click at [411, 105] on div "Financial Job" at bounding box center [410, 106] width 31 height 7
click at [200, 173] on icon at bounding box center [198, 174] width 12 height 2
click at [198, 174] on icon at bounding box center [198, 174] width 12 height 2
click at [198, 177] on icon at bounding box center [197, 174] width 27 height 27
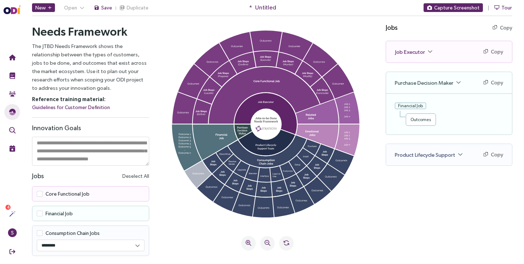
click at [198, 177] on icon at bounding box center [197, 174] width 27 height 27
click at [52, 148] on textarea at bounding box center [90, 151] width 117 height 29
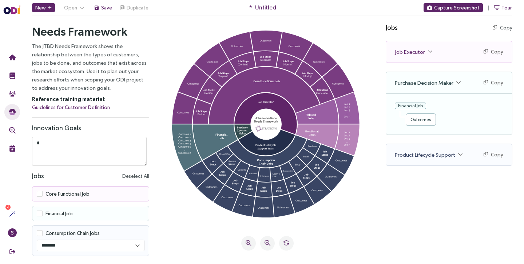
scroll to position [0, 0]
type textarea "*"
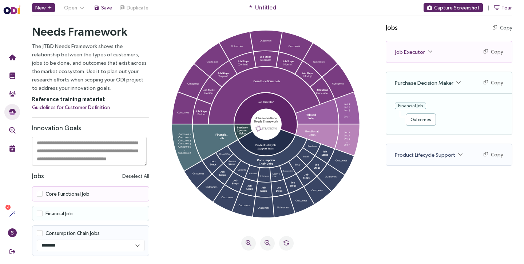
click at [184, 231] on div "Press Shift + Click for row selection. Ctrl + Drag to pan." at bounding box center [267, 136] width 219 height 239
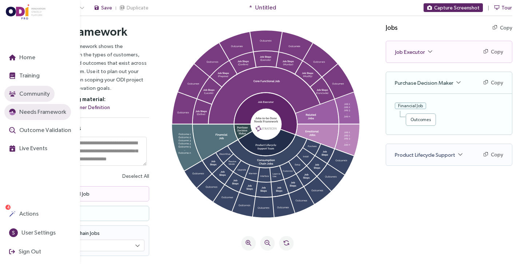
click at [22, 95] on span "Community" at bounding box center [34, 93] width 32 height 9
click at [28, 75] on span "Training" at bounding box center [29, 75] width 22 height 9
click at [29, 60] on span "Home" at bounding box center [26, 57] width 17 height 9
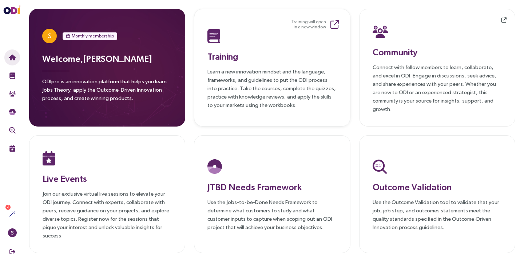
click at [300, 67] on p "Learn a new innovation mindset and the language, frameworks, and guidelines to …" at bounding box center [271, 88] width 129 height 42
